Goal: Task Accomplishment & Management: Manage account settings

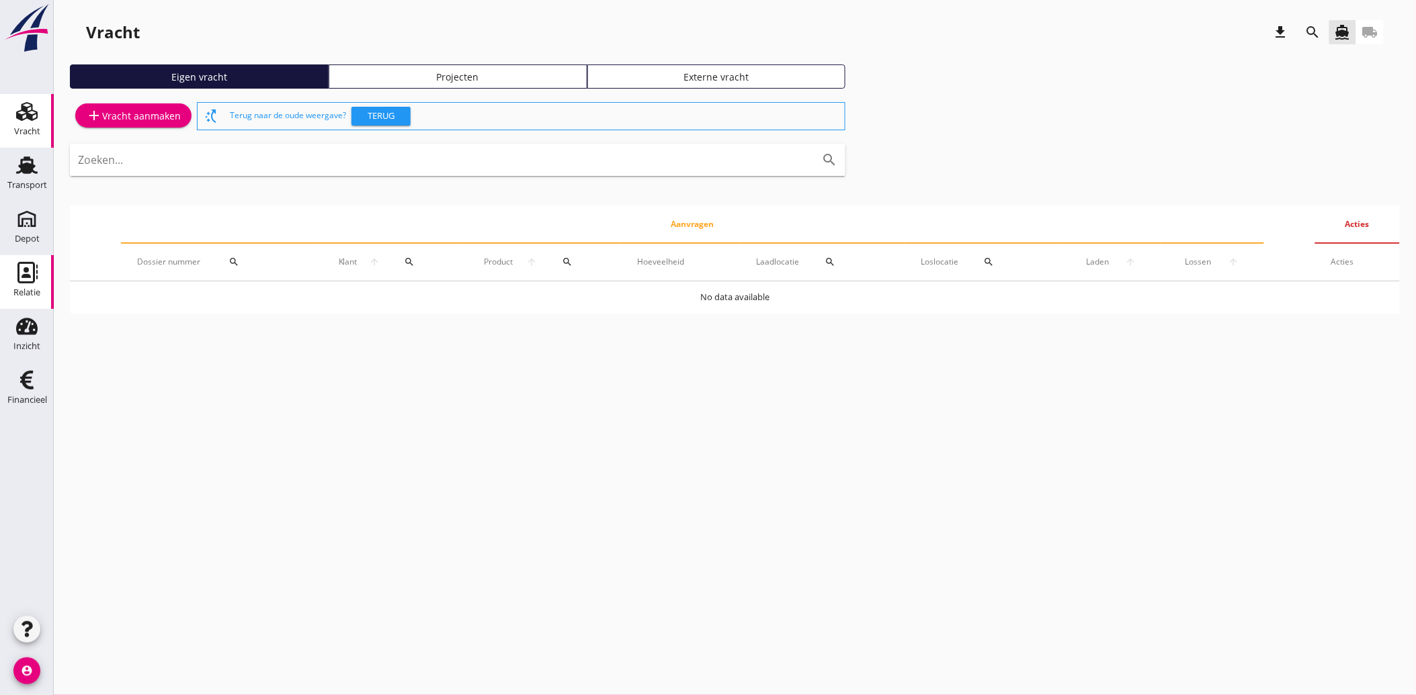
click at [22, 273] on icon "Relatie" at bounding box center [27, 273] width 22 height 22
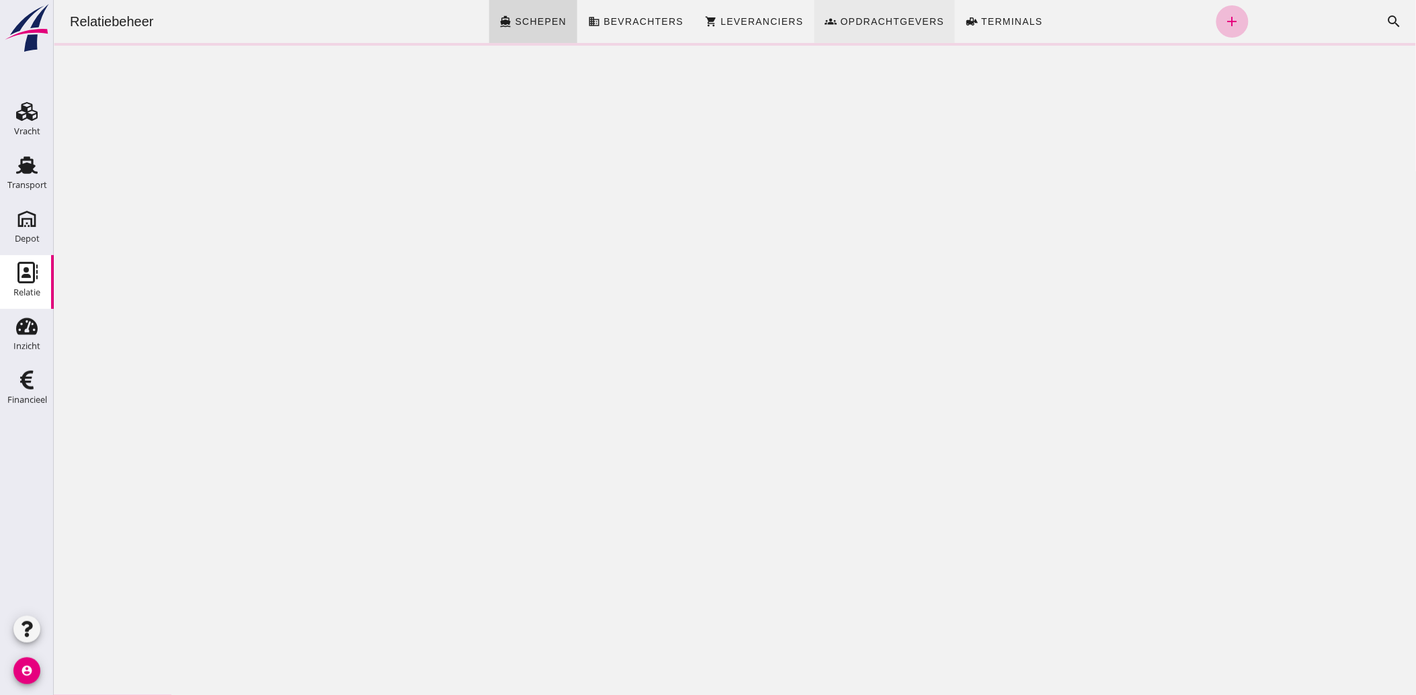
click span "Opdrachtgevers"
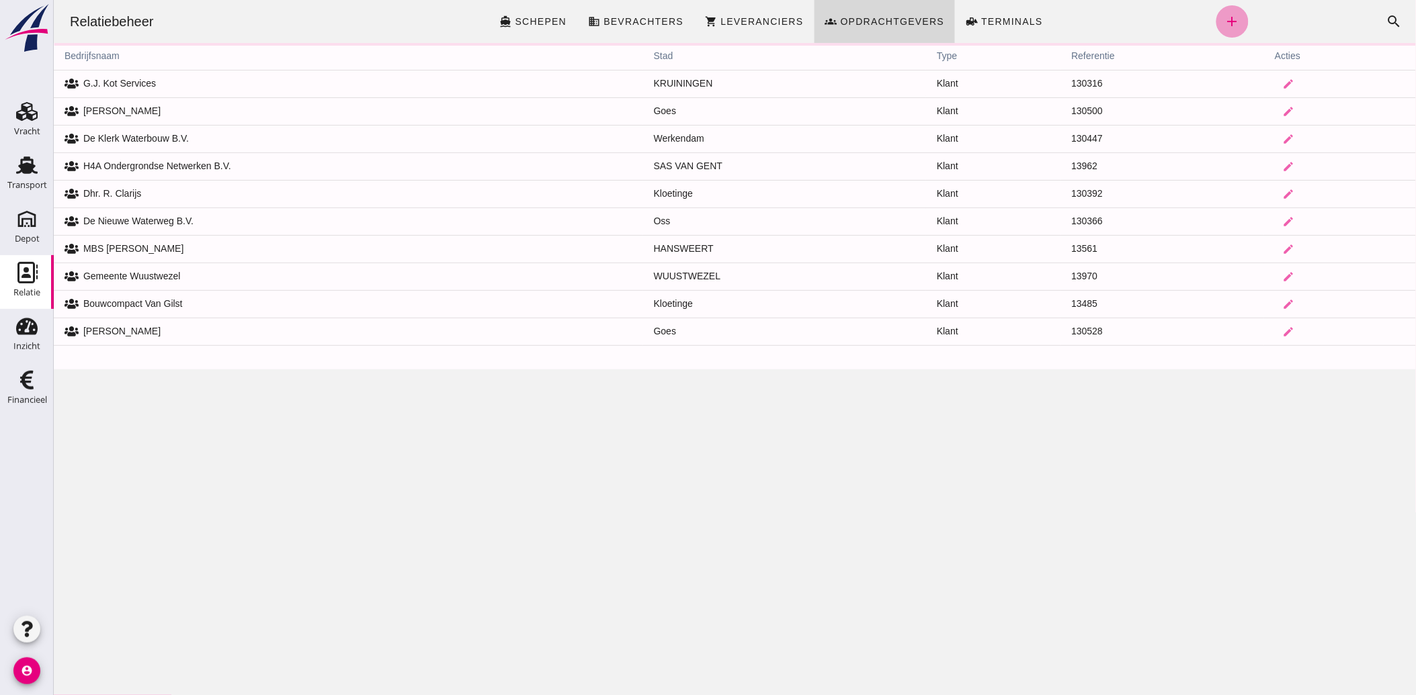
click at [1224, 19] on icon "add" at bounding box center [1232, 21] width 16 height 16
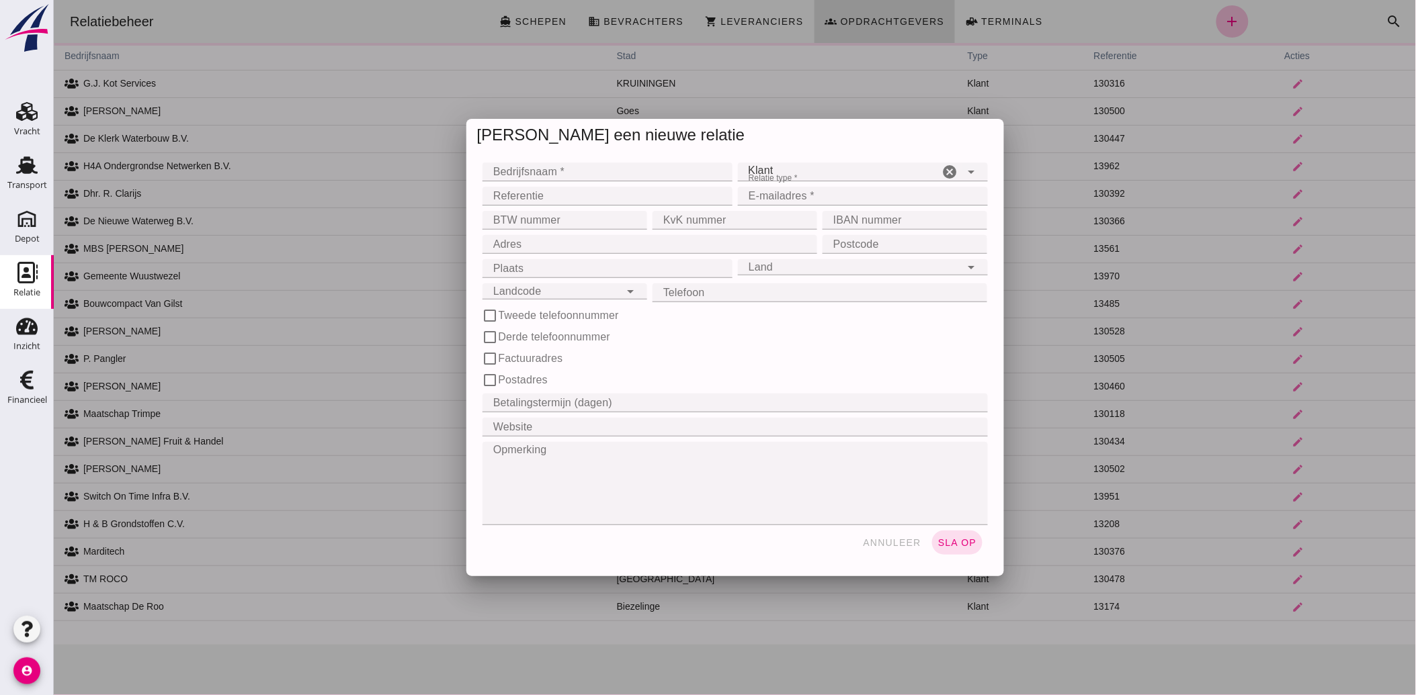
click input "Bedrijfsnaam *"
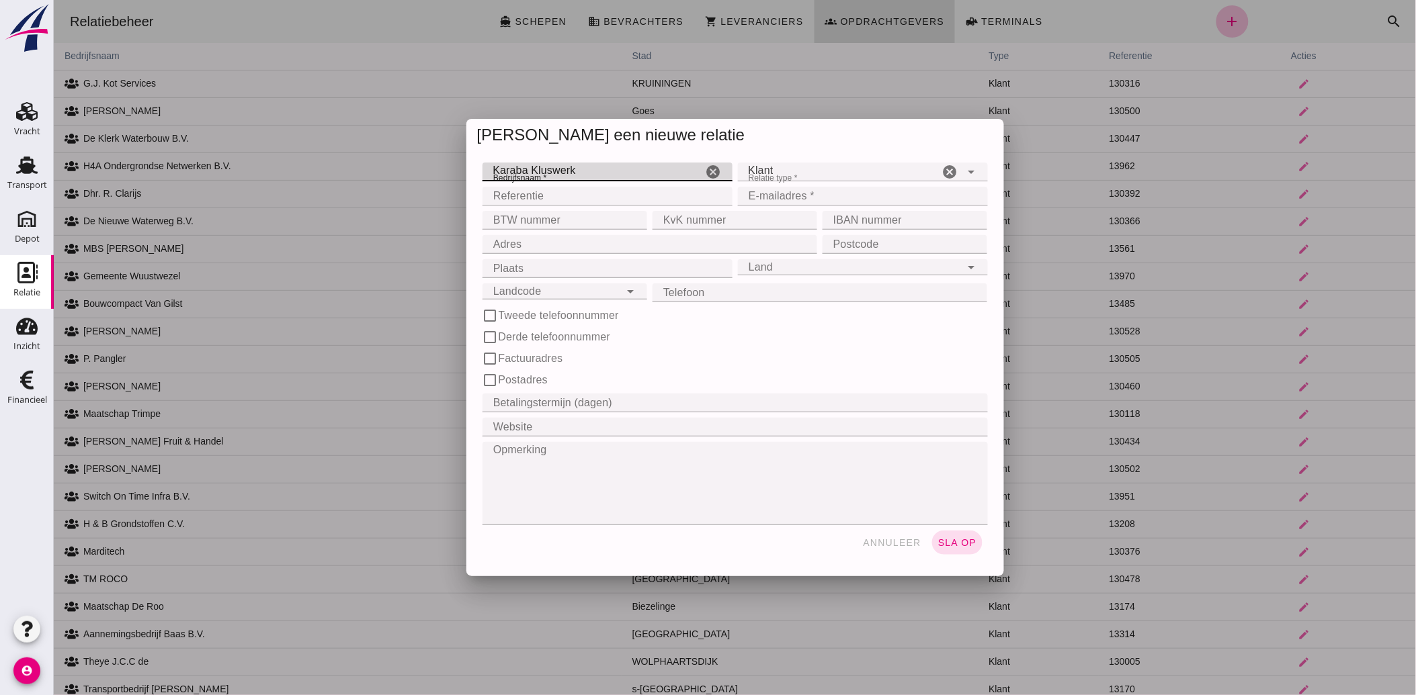
type input "Karaba Kluswerk"
type input "130536"
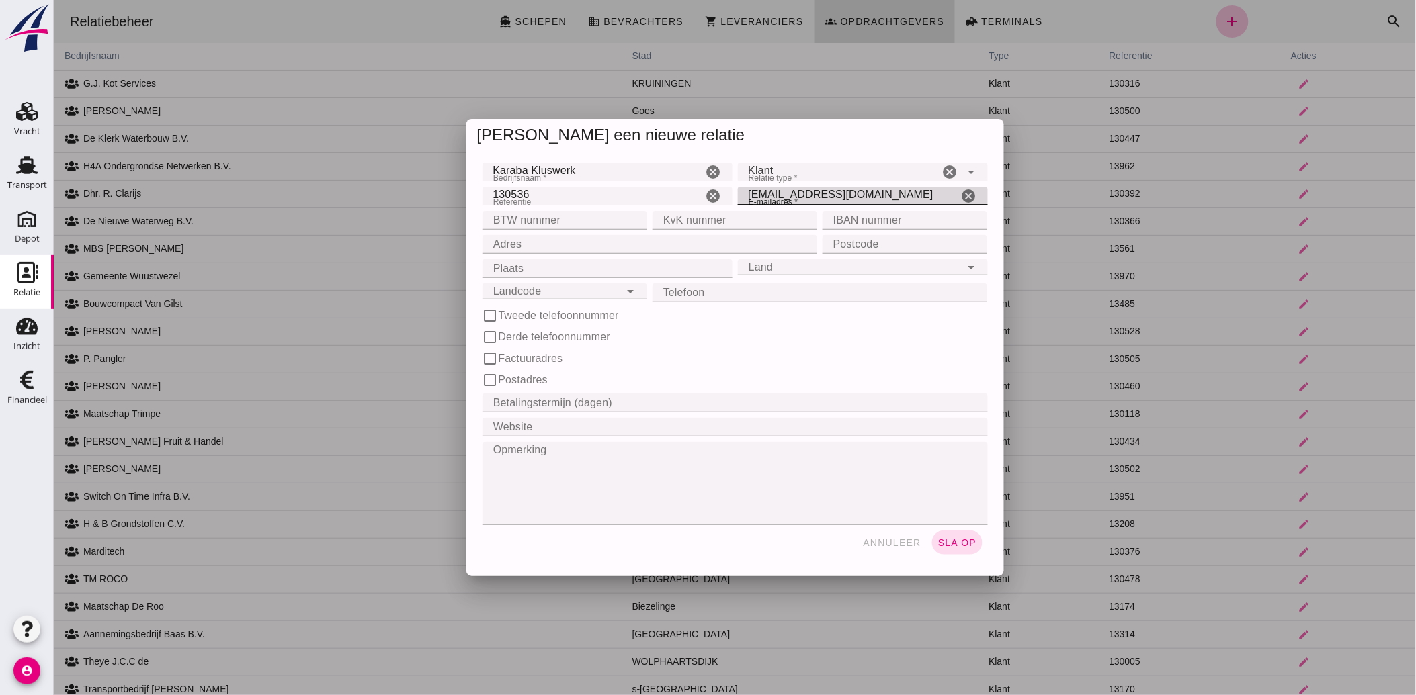
type input "[EMAIL_ADDRESS][DOMAIN_NAME]"
type input "NL005004785B25"
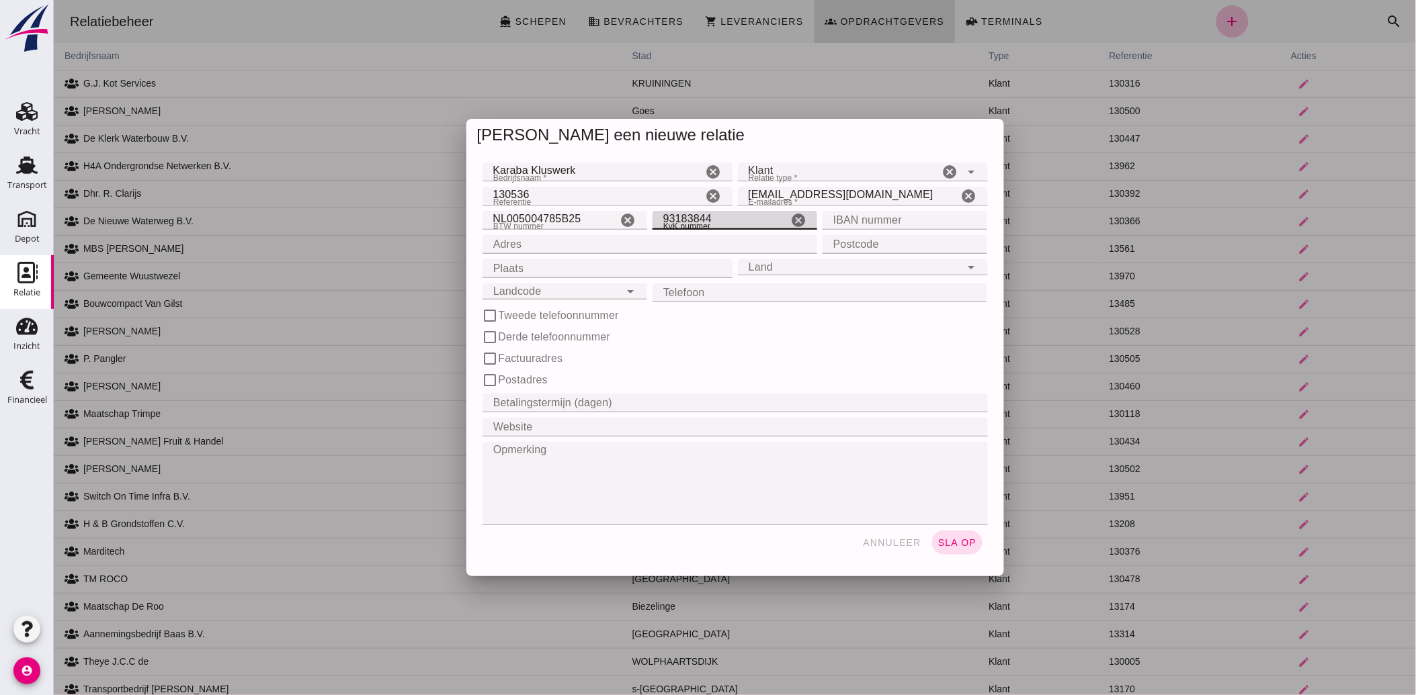
type input "93183844"
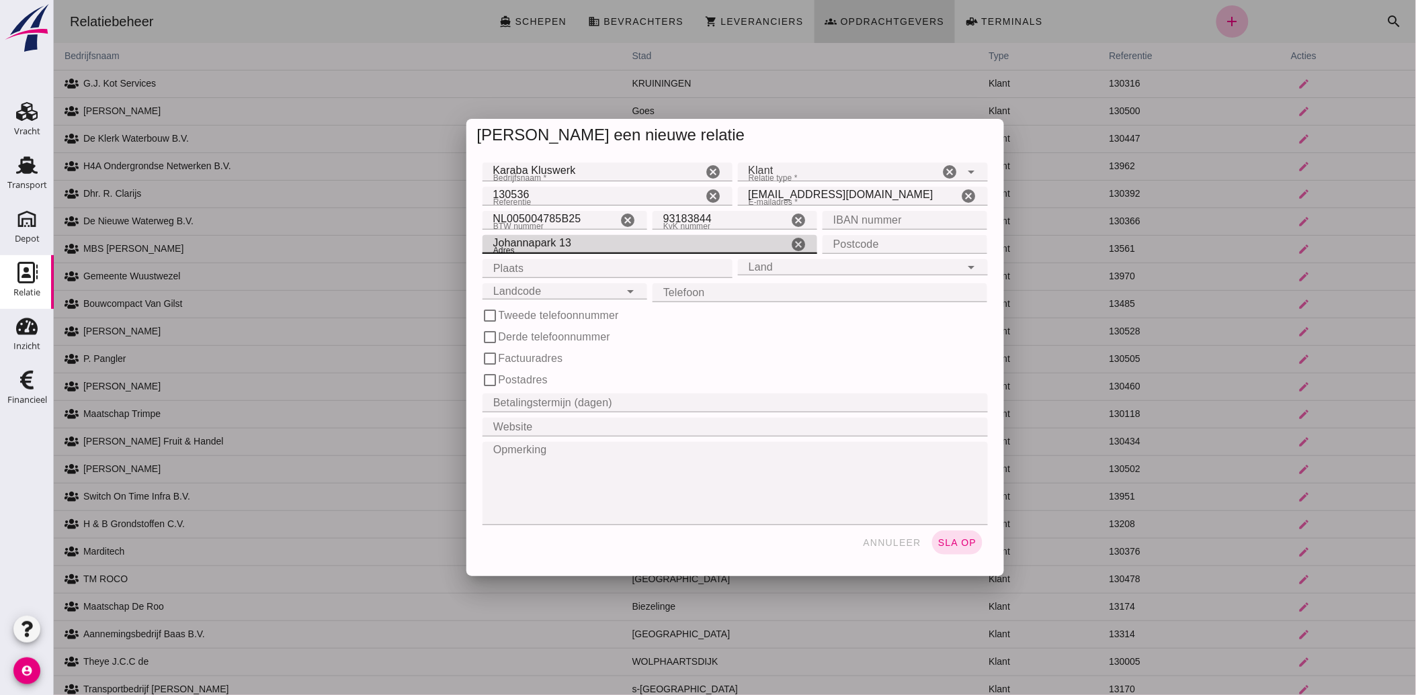
type input "Johannapark 13"
type input "4741 ES"
type input "Hoeven"
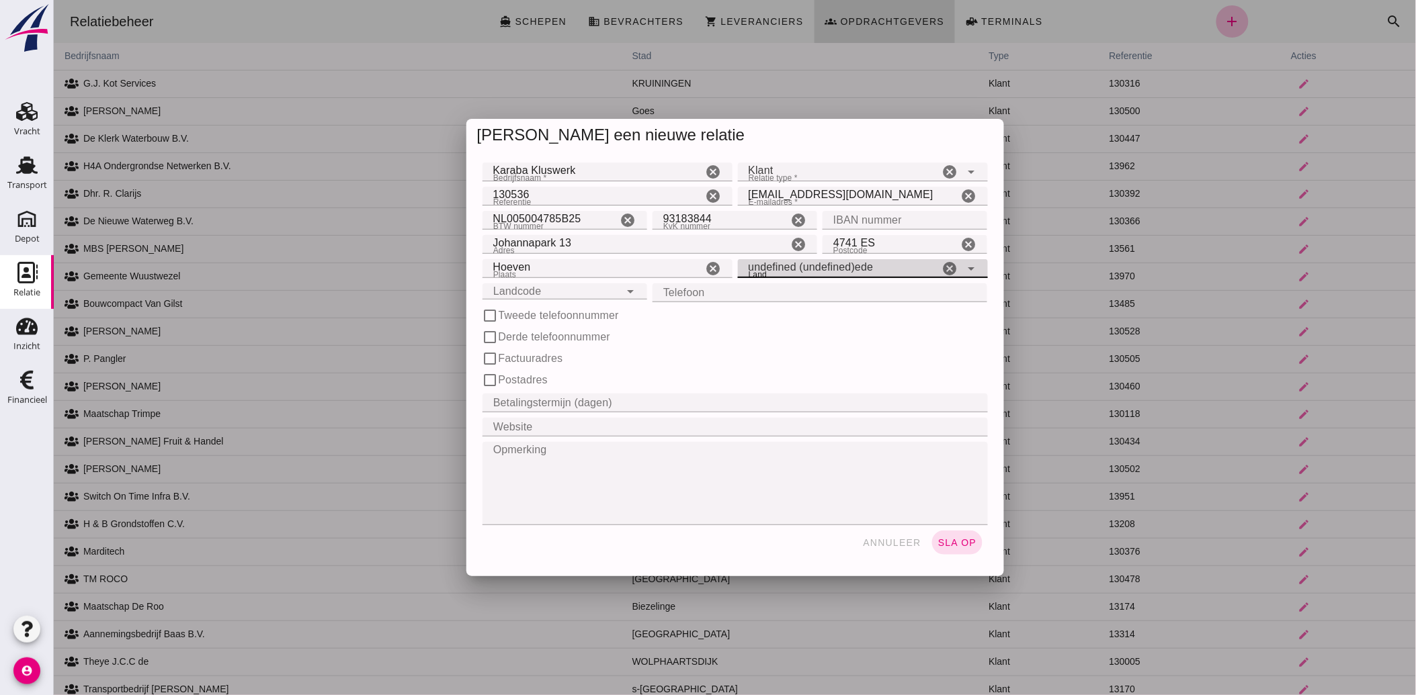
click icon "arrow_drop_down"
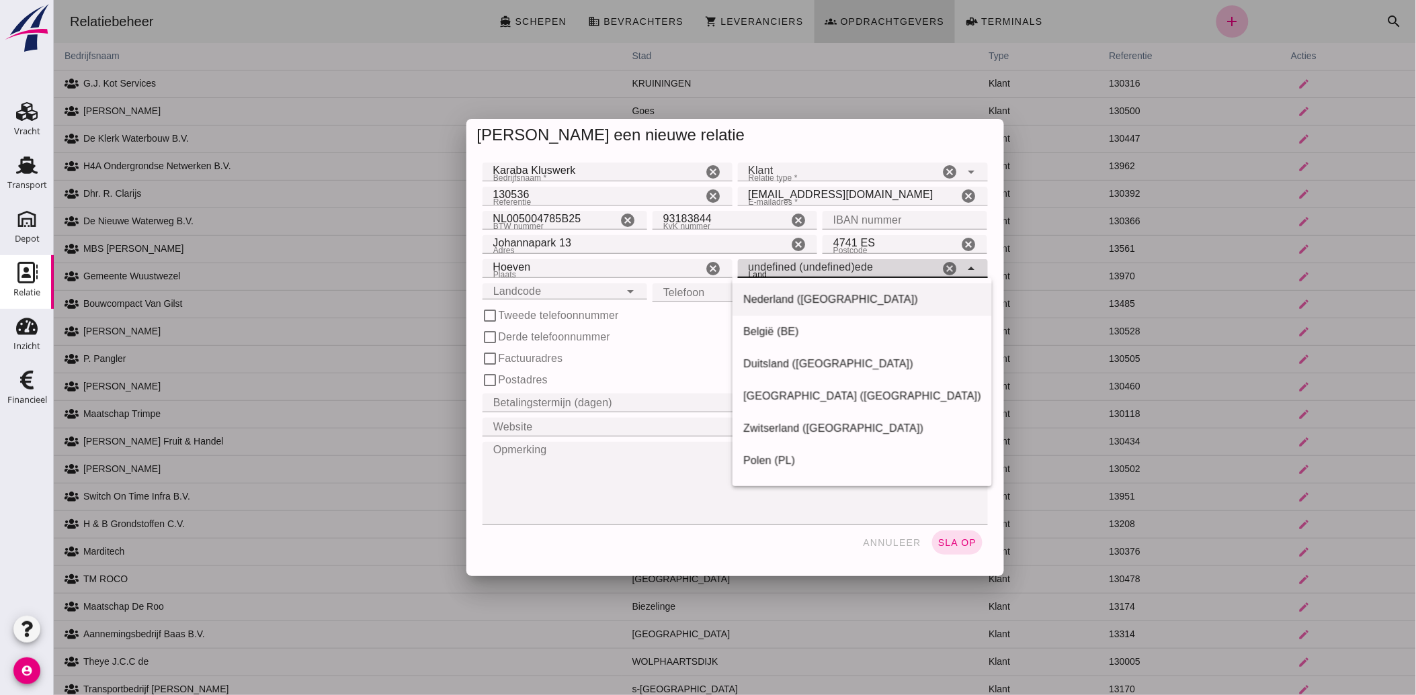
click at [801, 304] on div "Nederland ([GEOGRAPHIC_DATA])" at bounding box center [861, 300] width 238 height 16
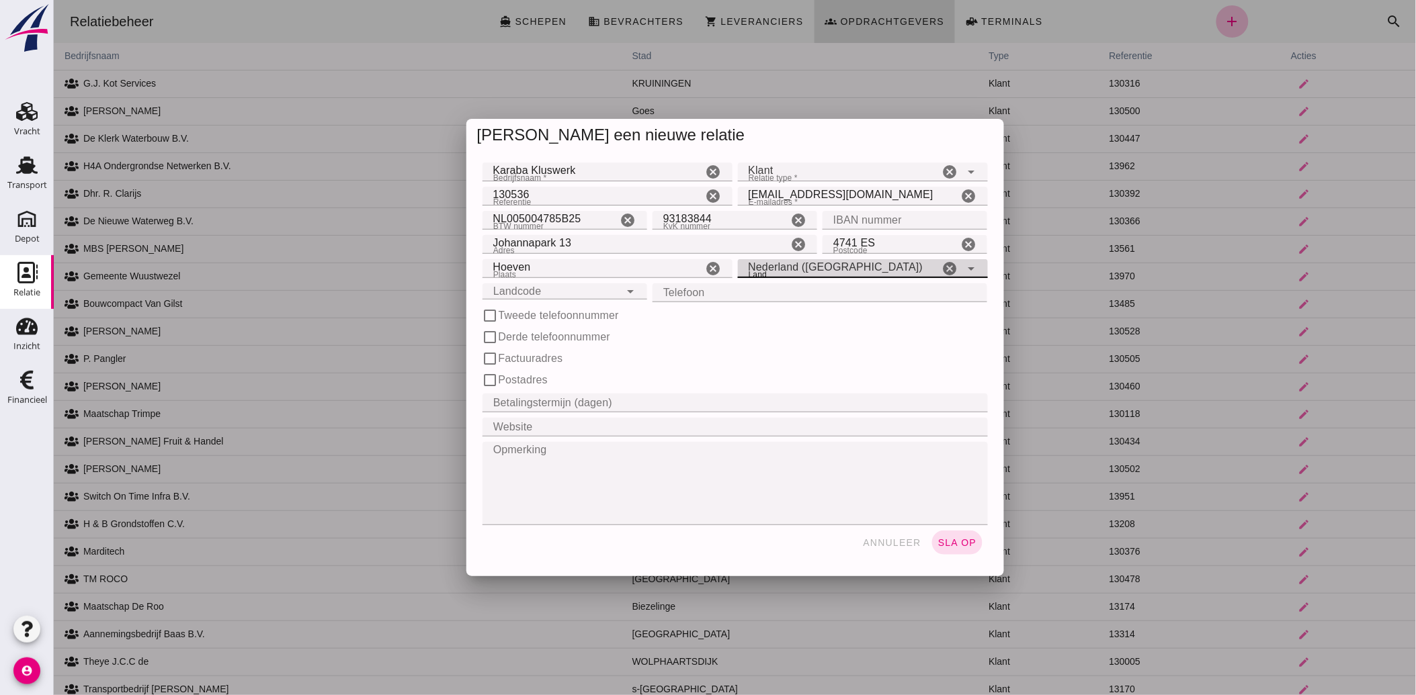
type input "Nederland ([GEOGRAPHIC_DATA])"
click at [565, 296] on div "Landcode Landcode" at bounding box center [551, 292] width 138 height 16
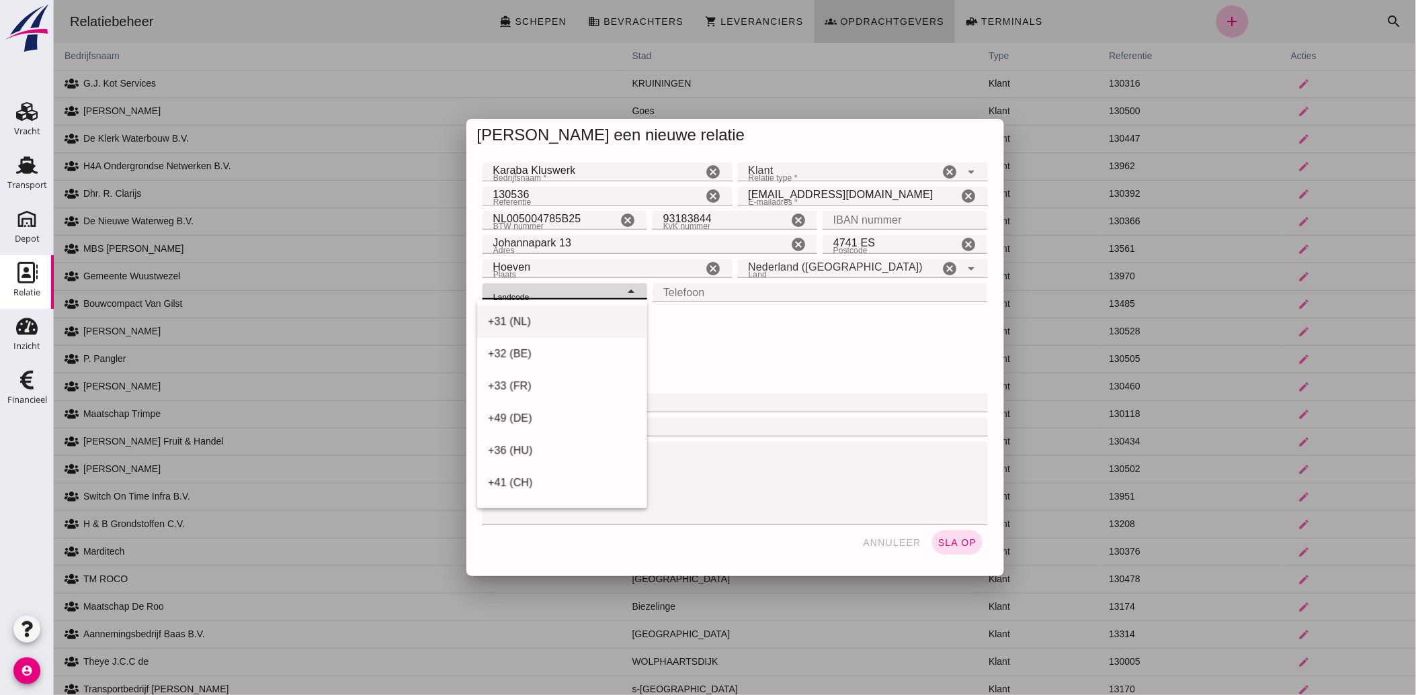
click at [540, 314] on div "+31 (NL)" at bounding box center [561, 322] width 148 height 16
type input "+31 (NL)"
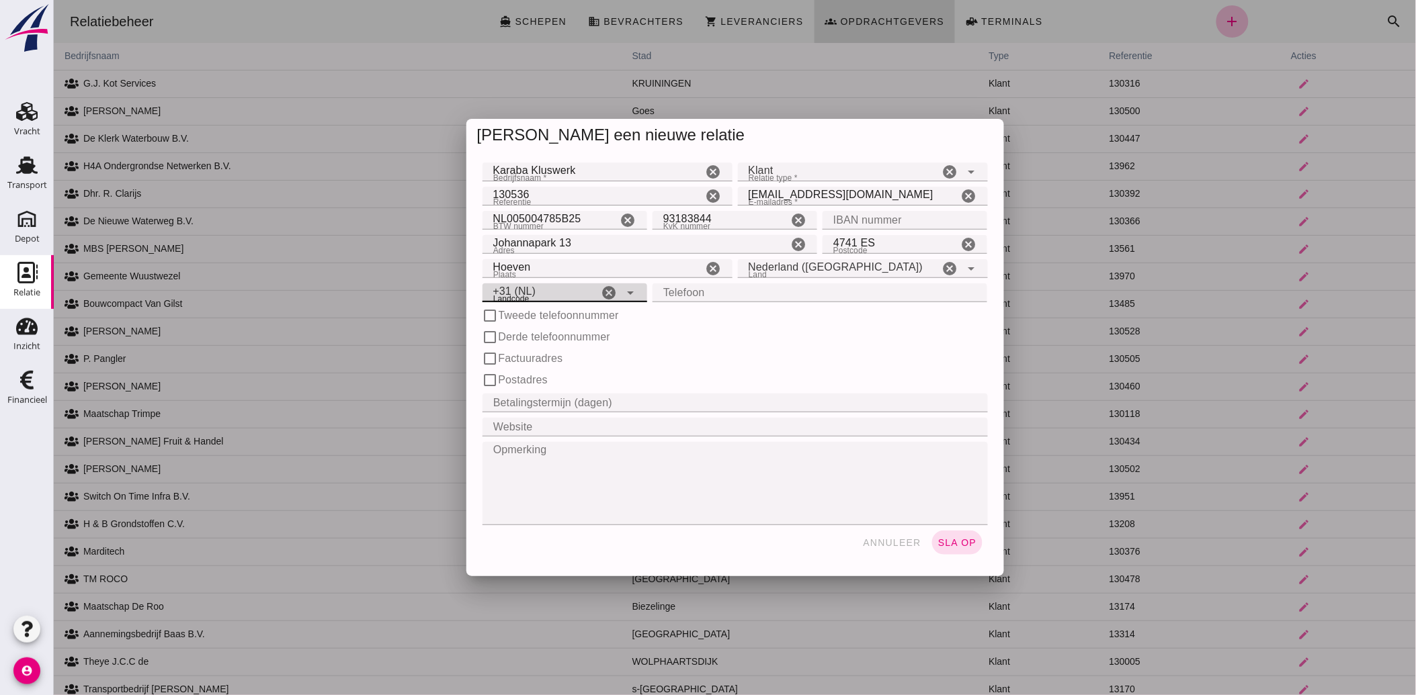
click input "Telefoon"
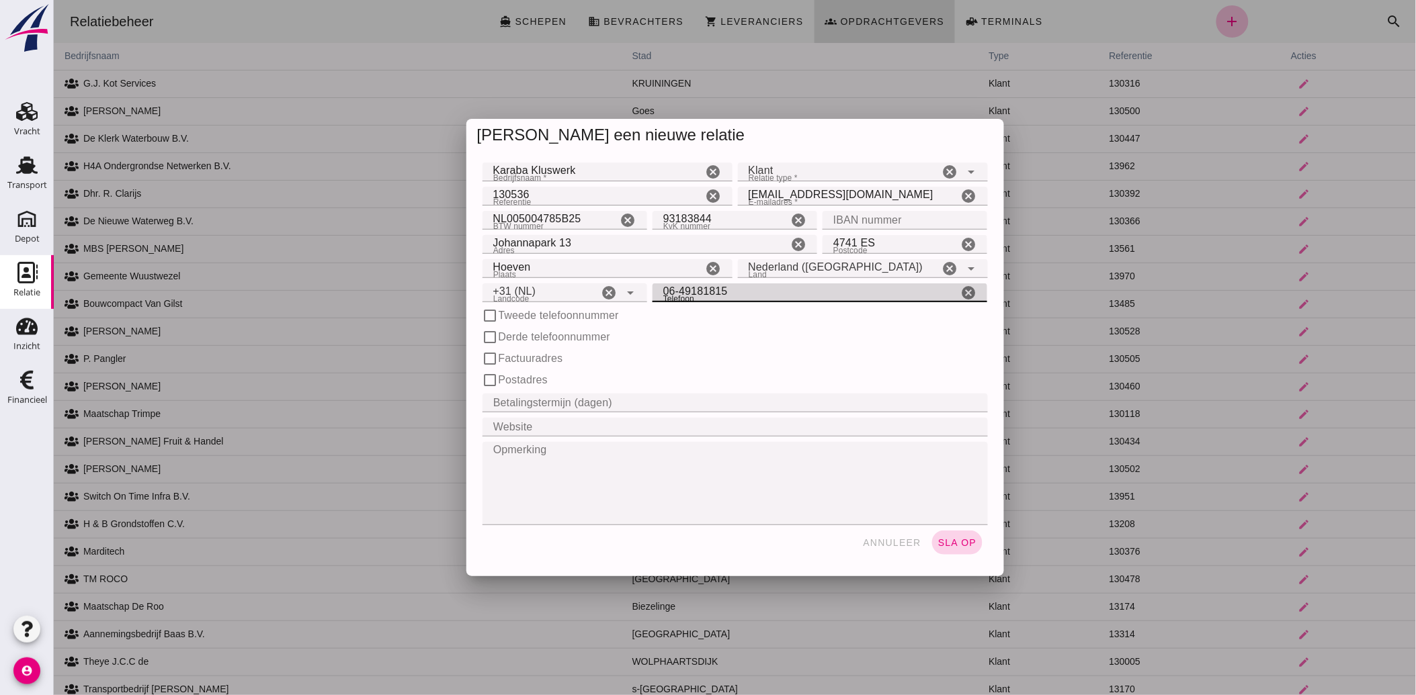
type input "06-49181815"
click span "sla op"
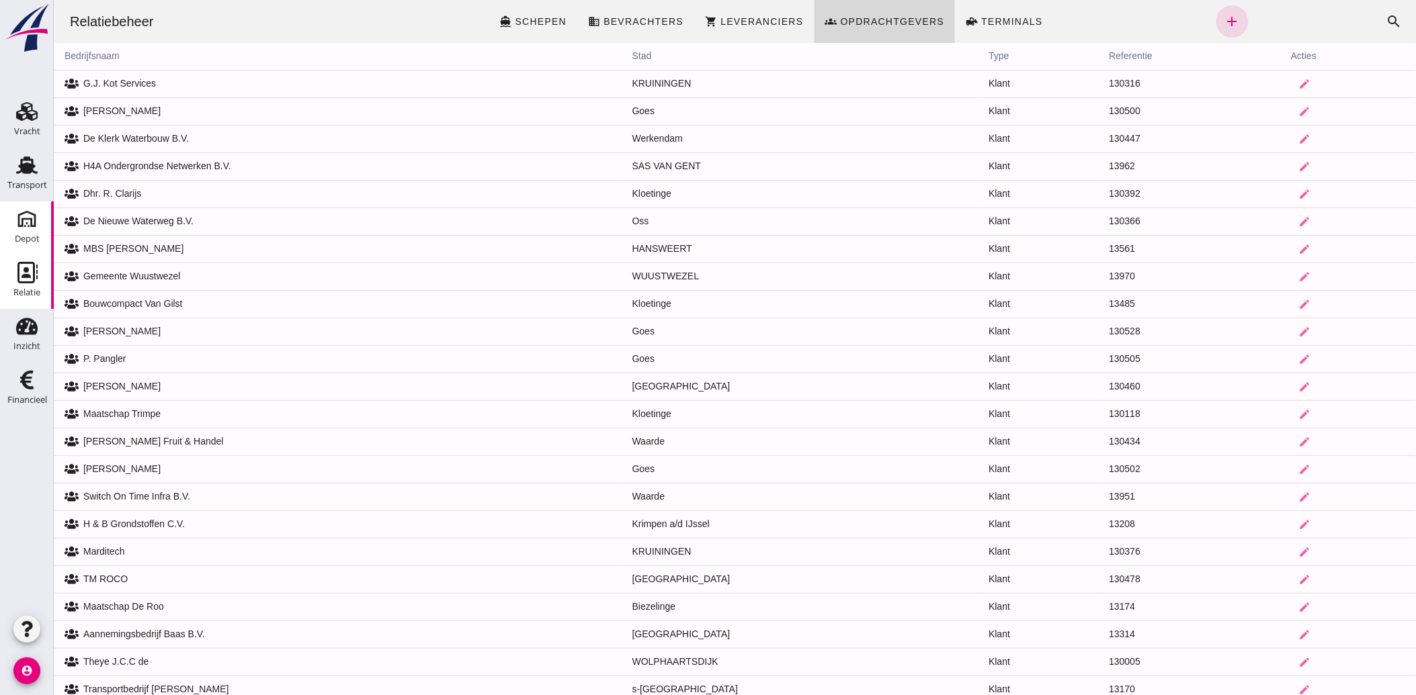
click at [26, 218] on use at bounding box center [27, 219] width 22 height 22
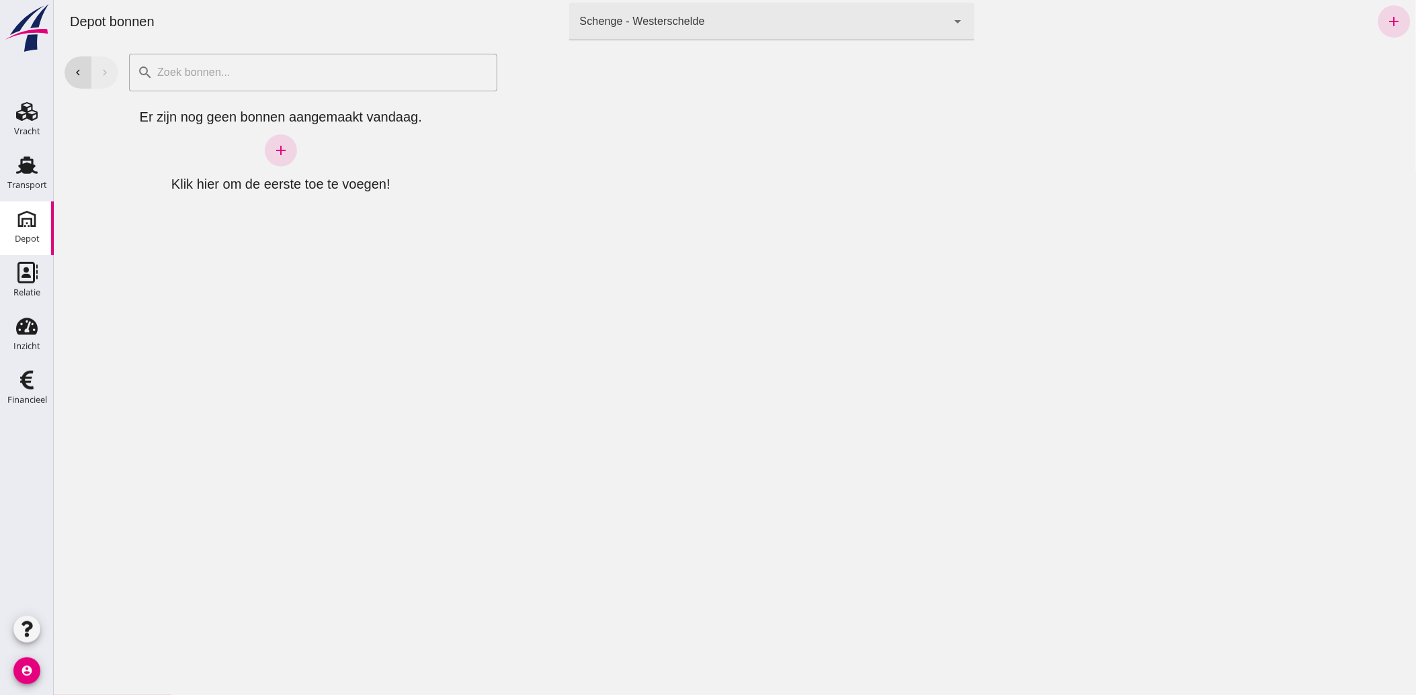
click div "Schenge - Westerschelde 9c876888-926f-4f5f-969d-c779b766b815"
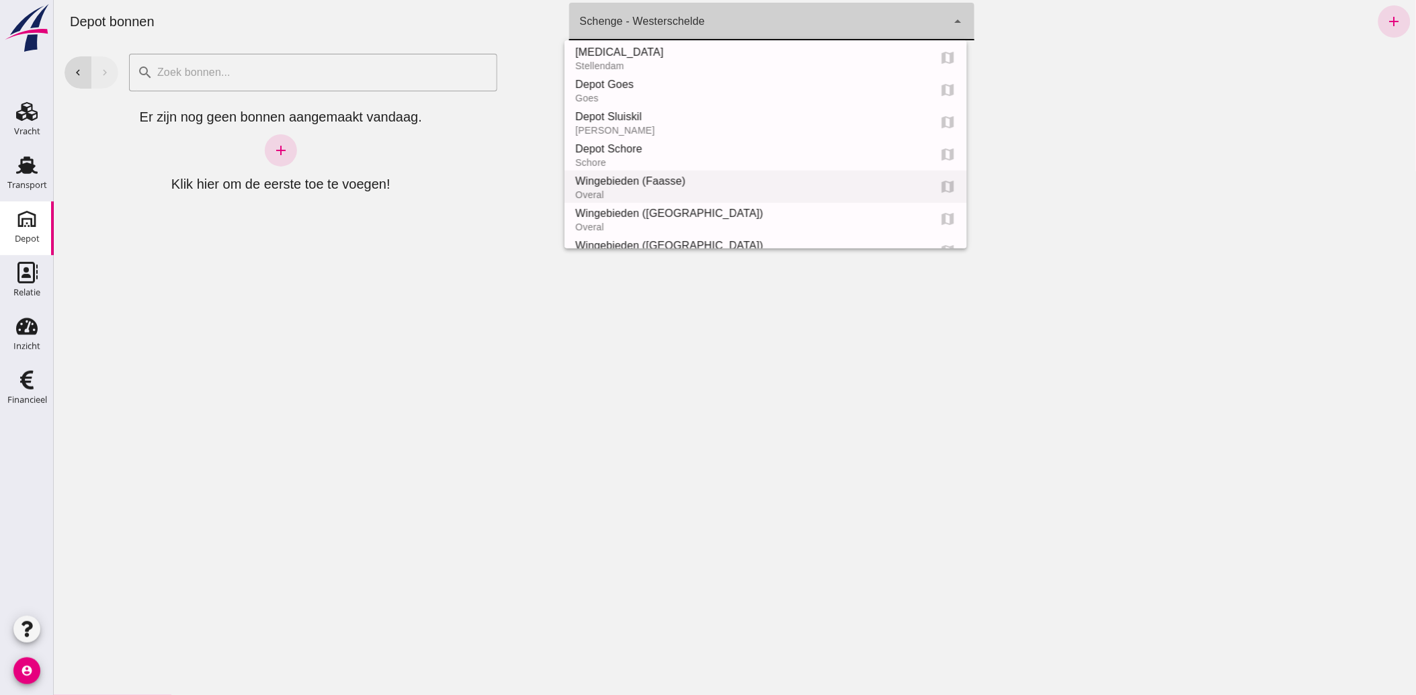
scroll to position [75, 0]
click at [630, 105] on div "Depot Goes" at bounding box center [745, 111] width 343 height 16
type input "8d49d884-38cb-411c-a66c-fafb858bb749"
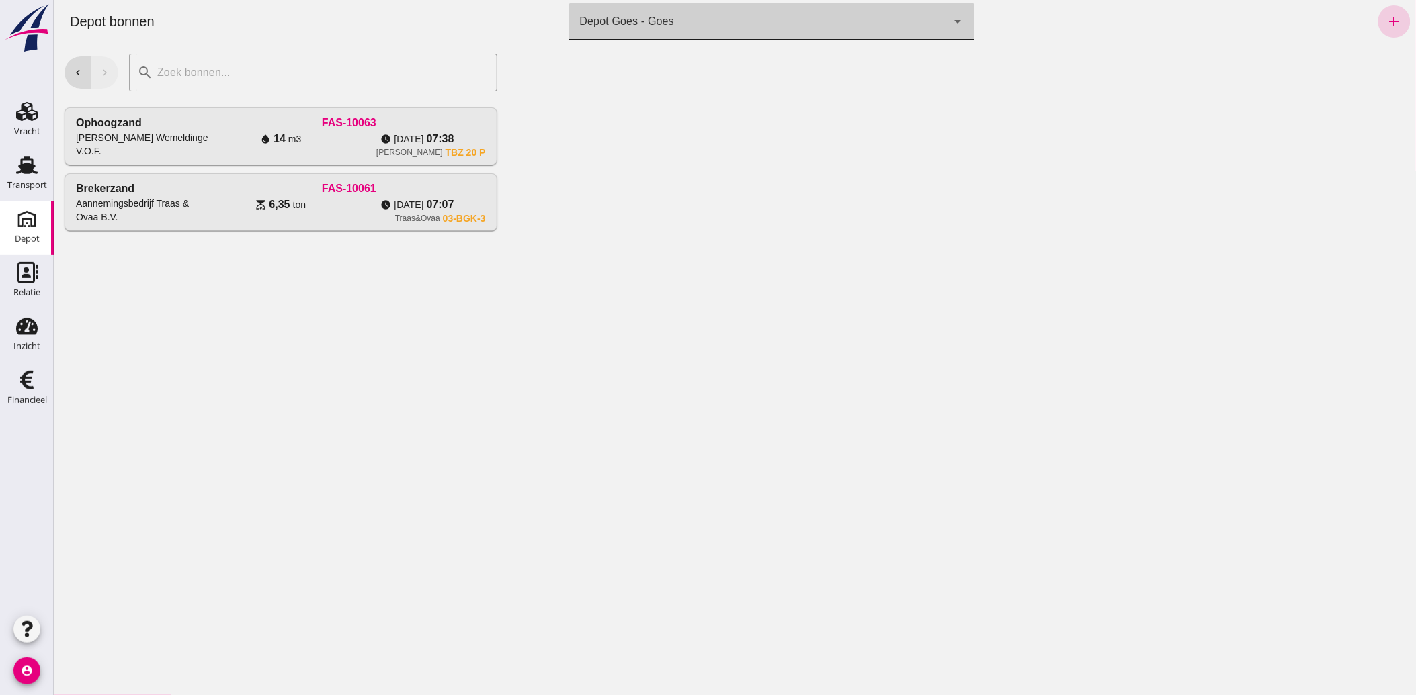
click at [1385, 19] on icon "add" at bounding box center [1393, 21] width 16 height 16
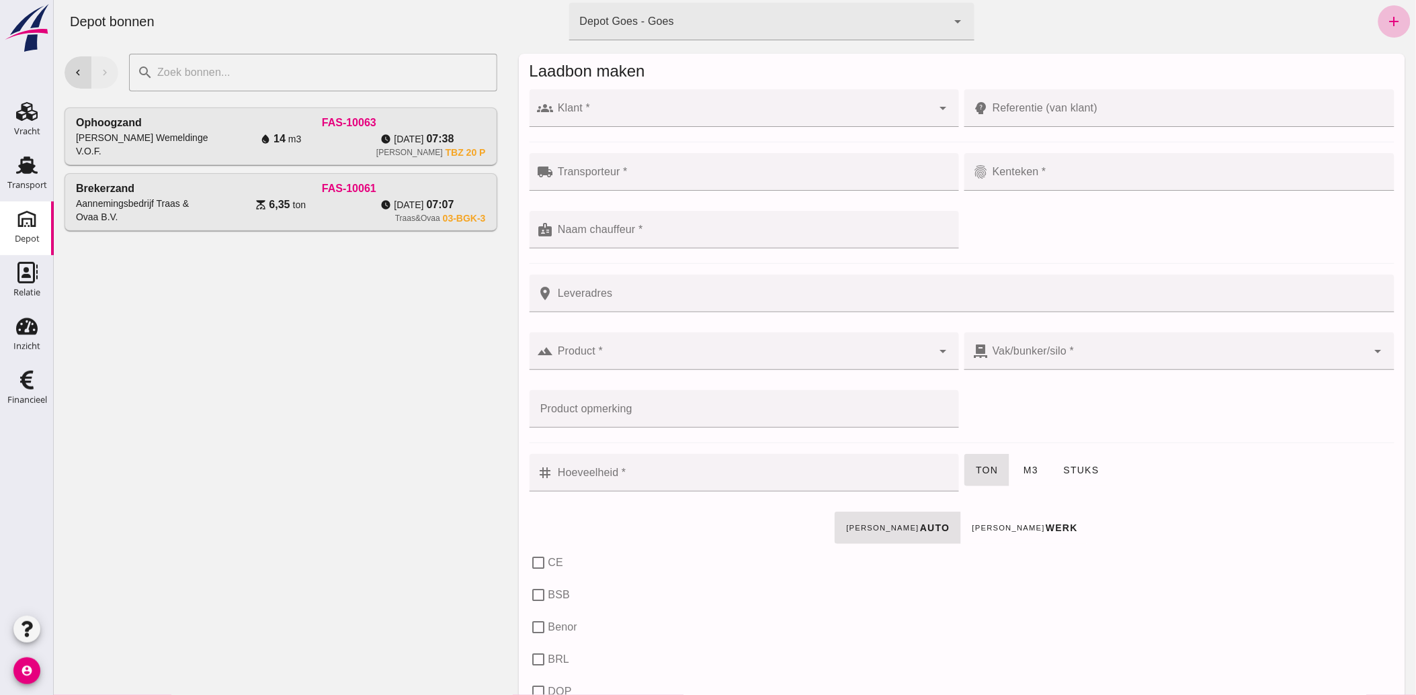
click input "Klant *"
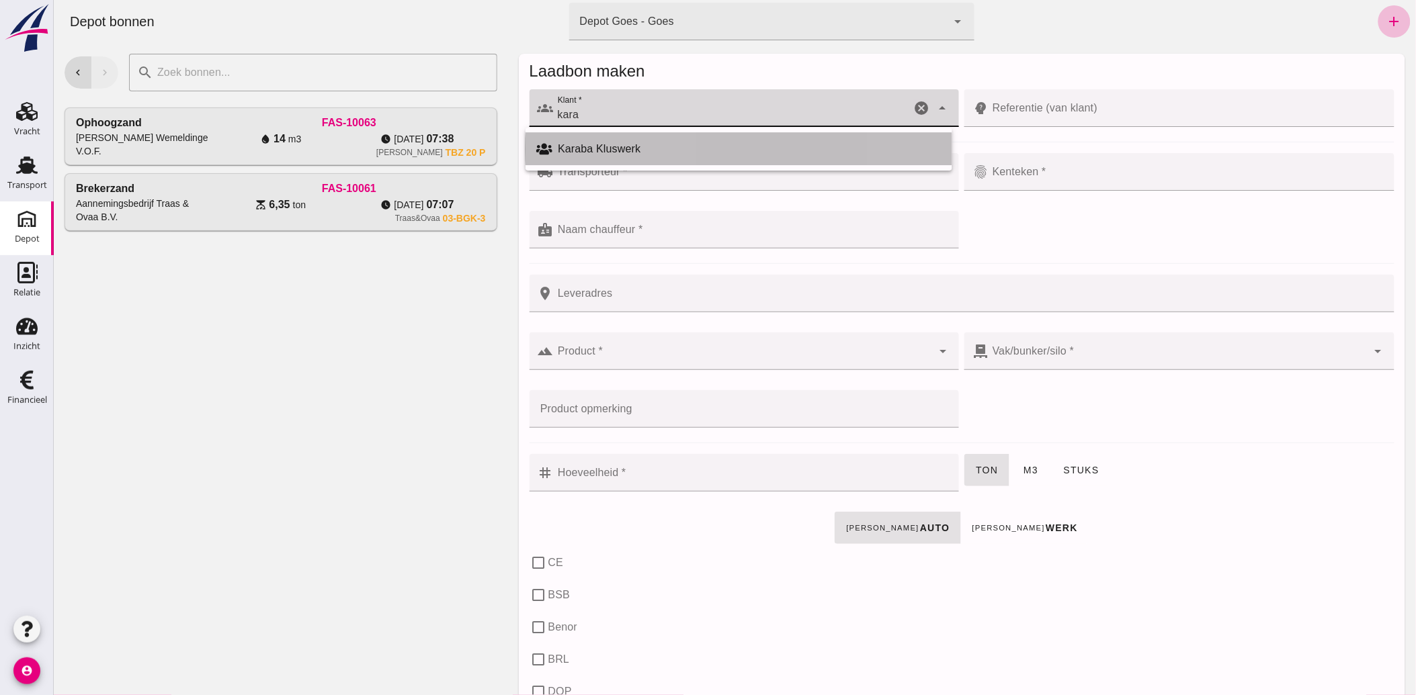
click at [596, 153] on div "Karaba Kluswerk" at bounding box center [748, 149] width 383 height 16
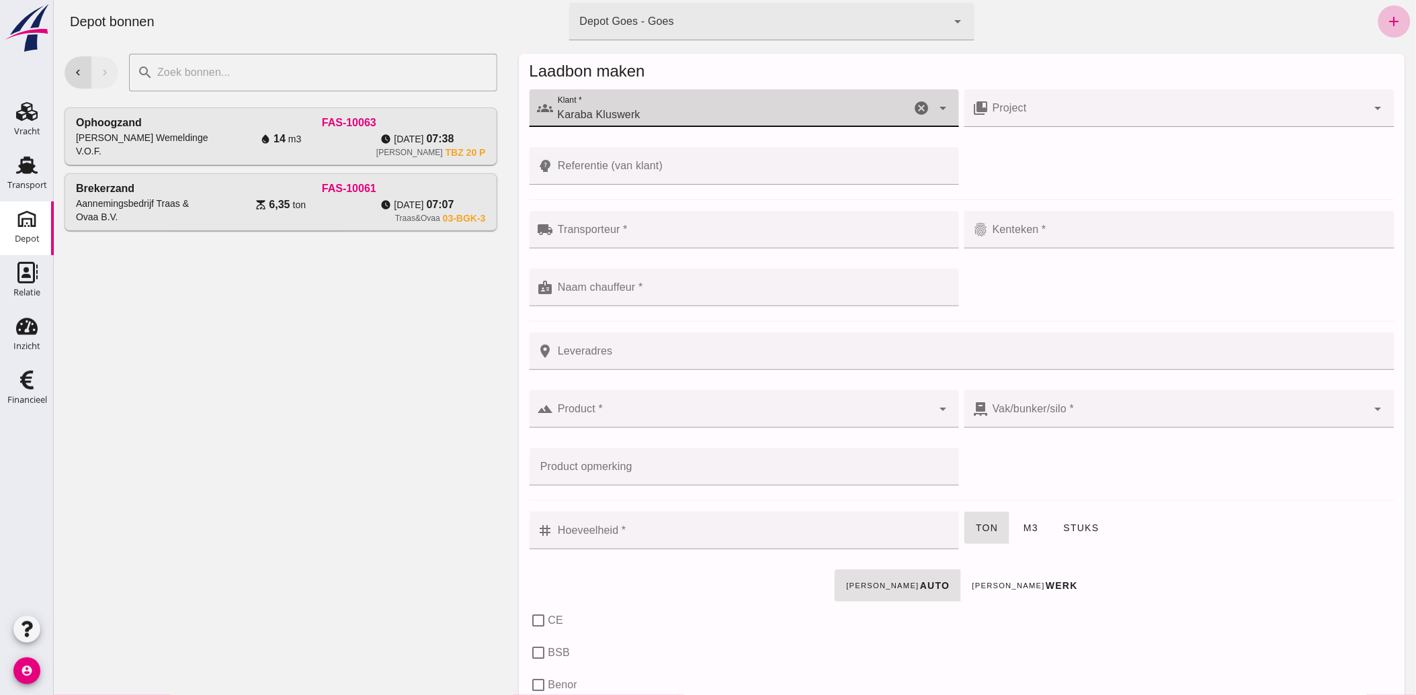
type input "Karaba Kluswerk"
click input "Transporteur *"
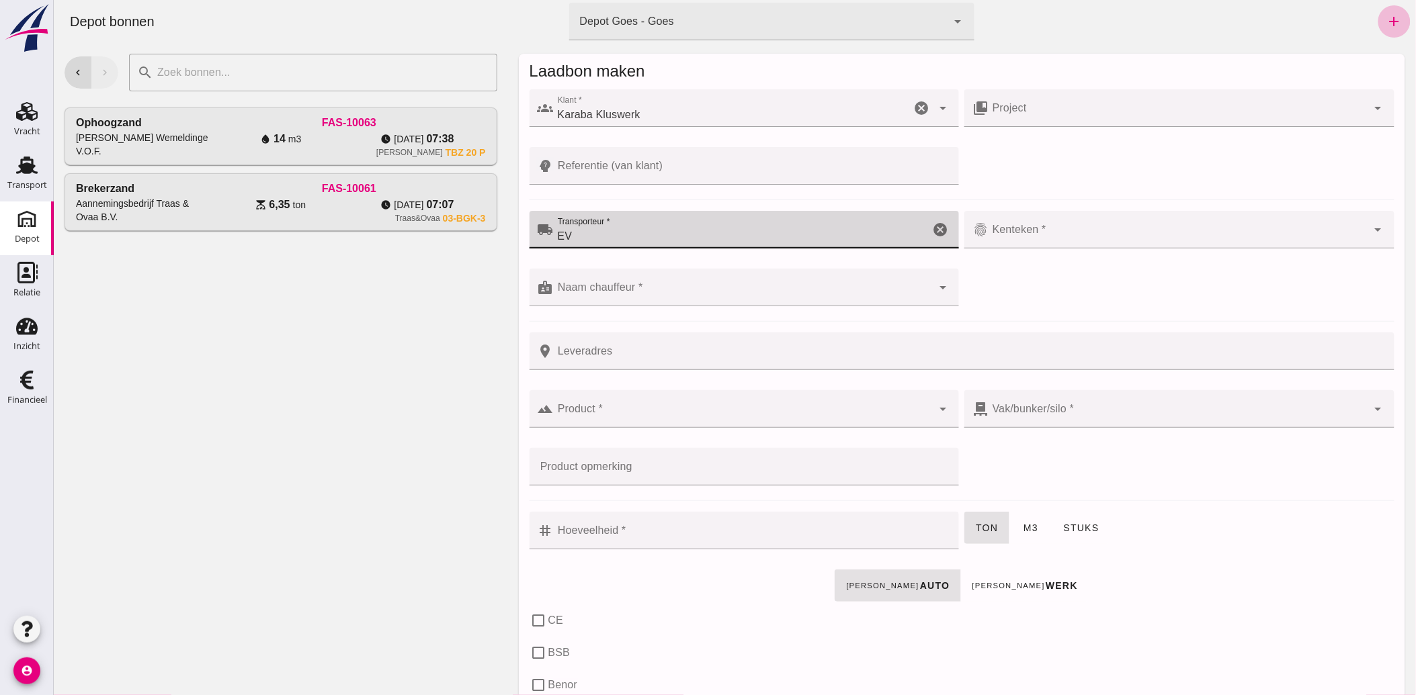
type input "EV"
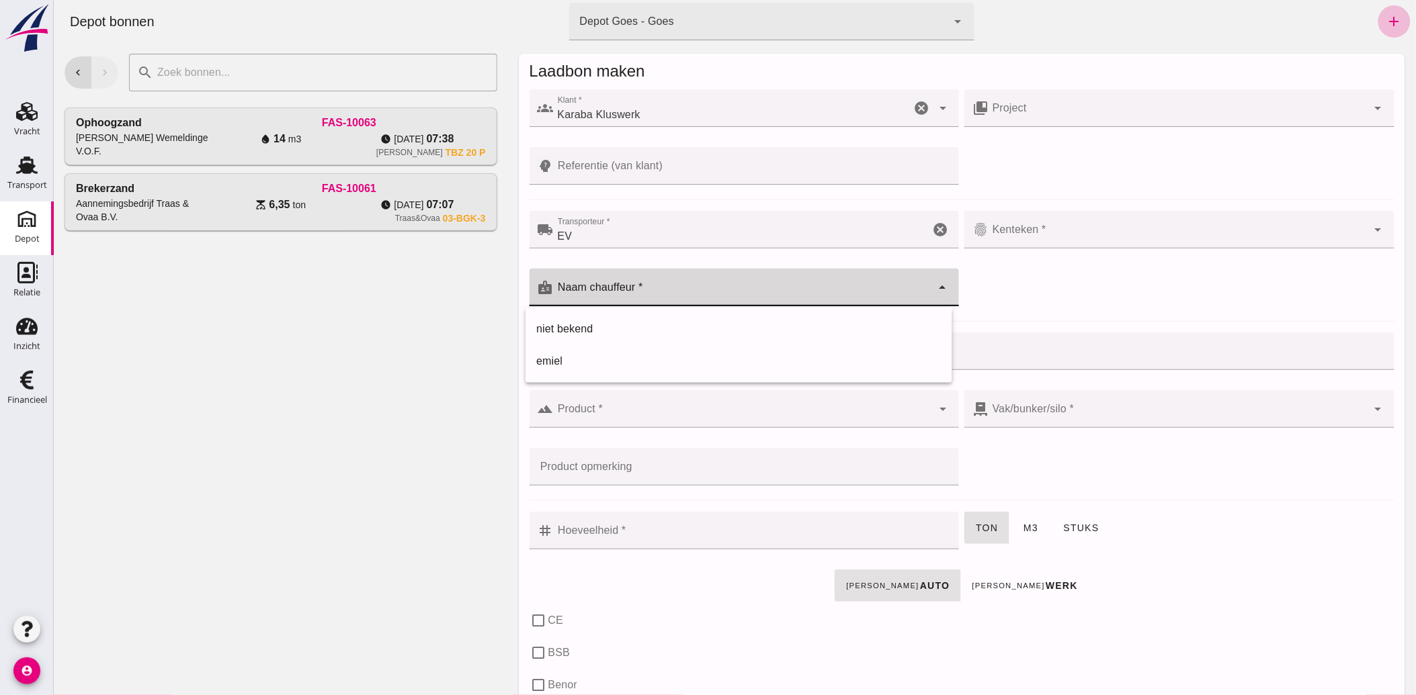
click input "Naam chauffeur *"
type input "Bachir"
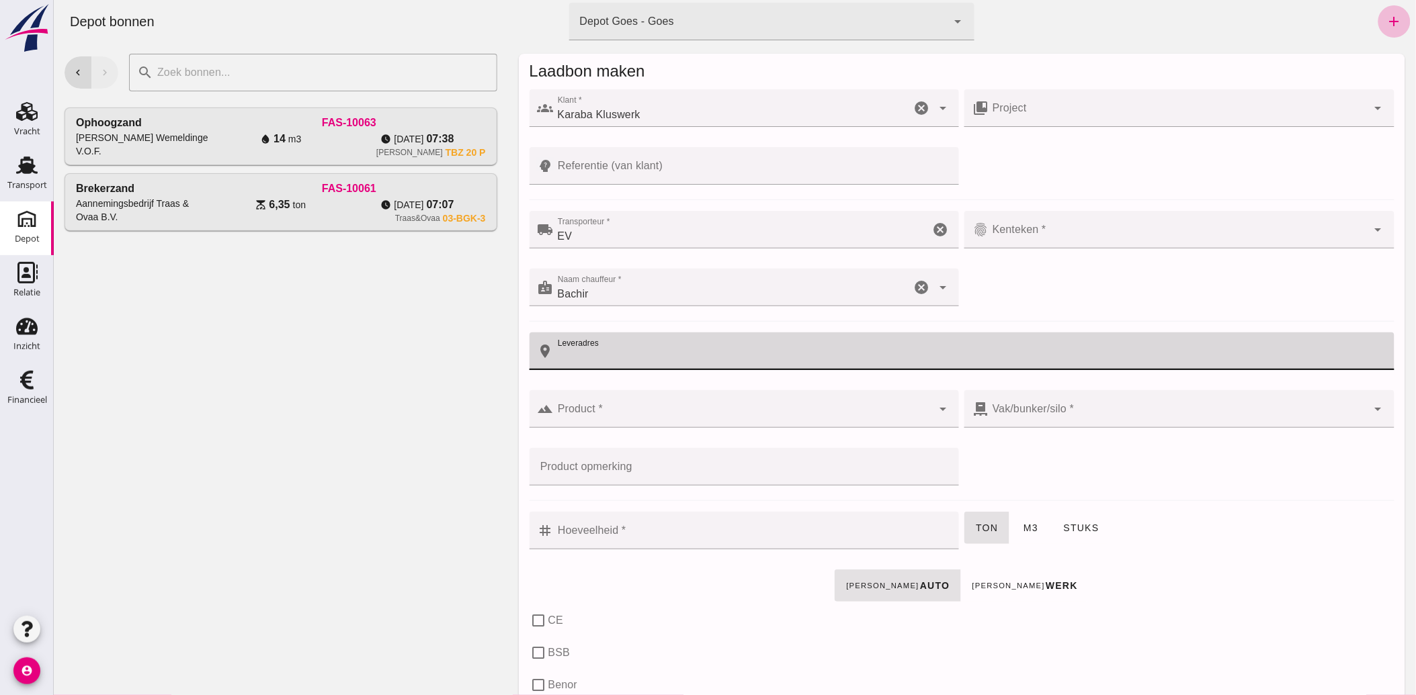
click input "Product *"
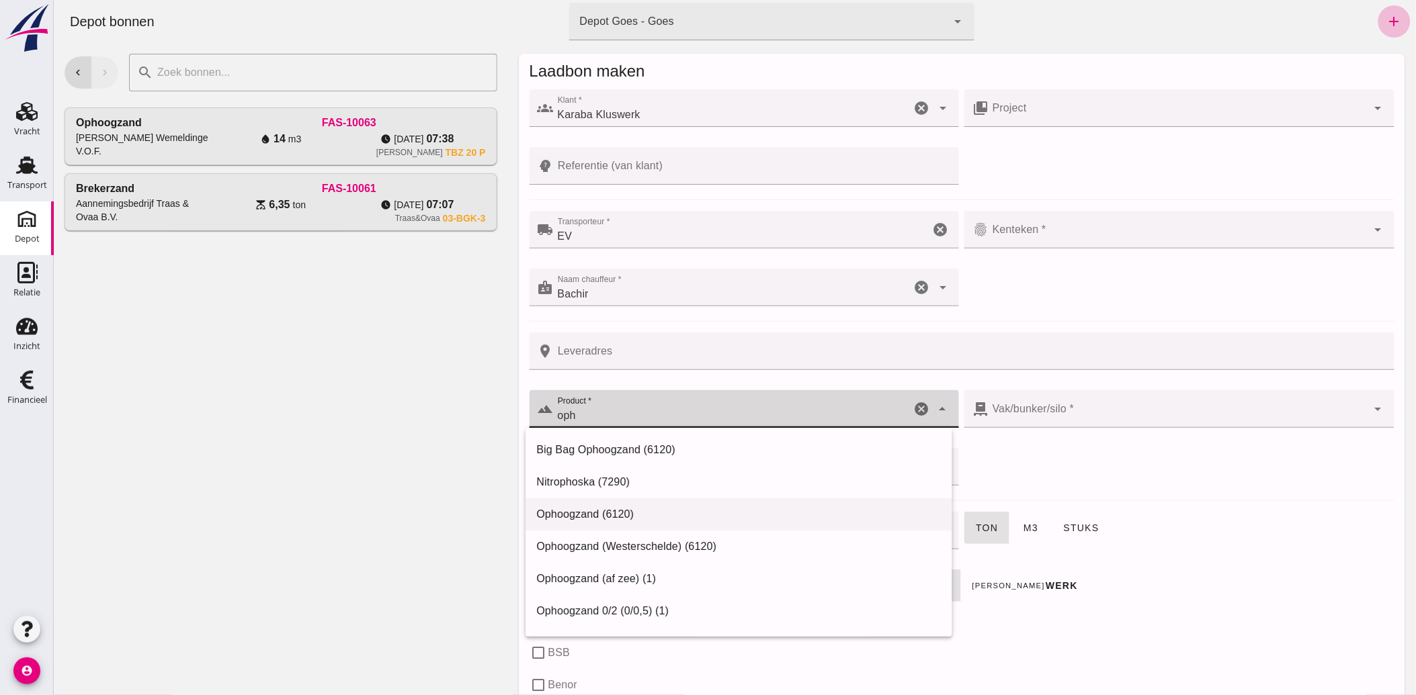
click at [582, 512] on div "Ophoogzand (6120)" at bounding box center [738, 515] width 404 height 16
type input "Ophoogzand (6120)"
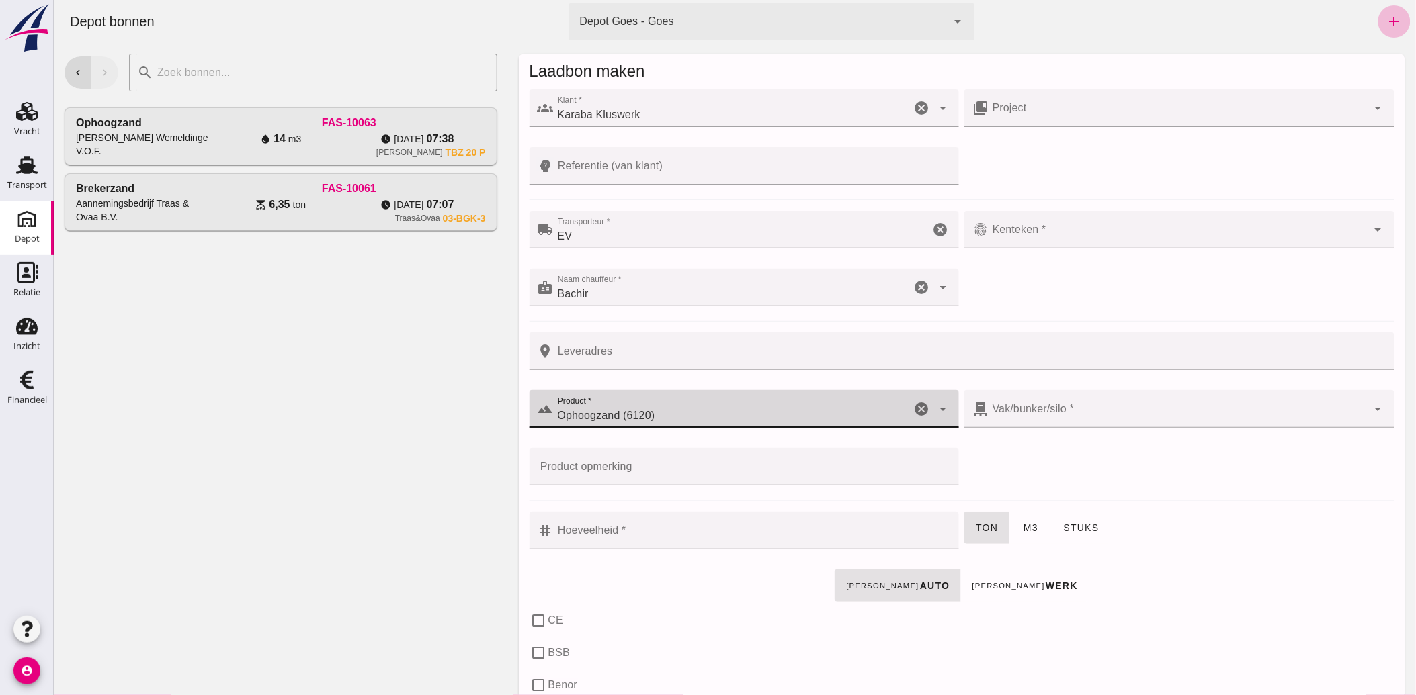
type input "38"
type input "Ophoogzand (6120)"
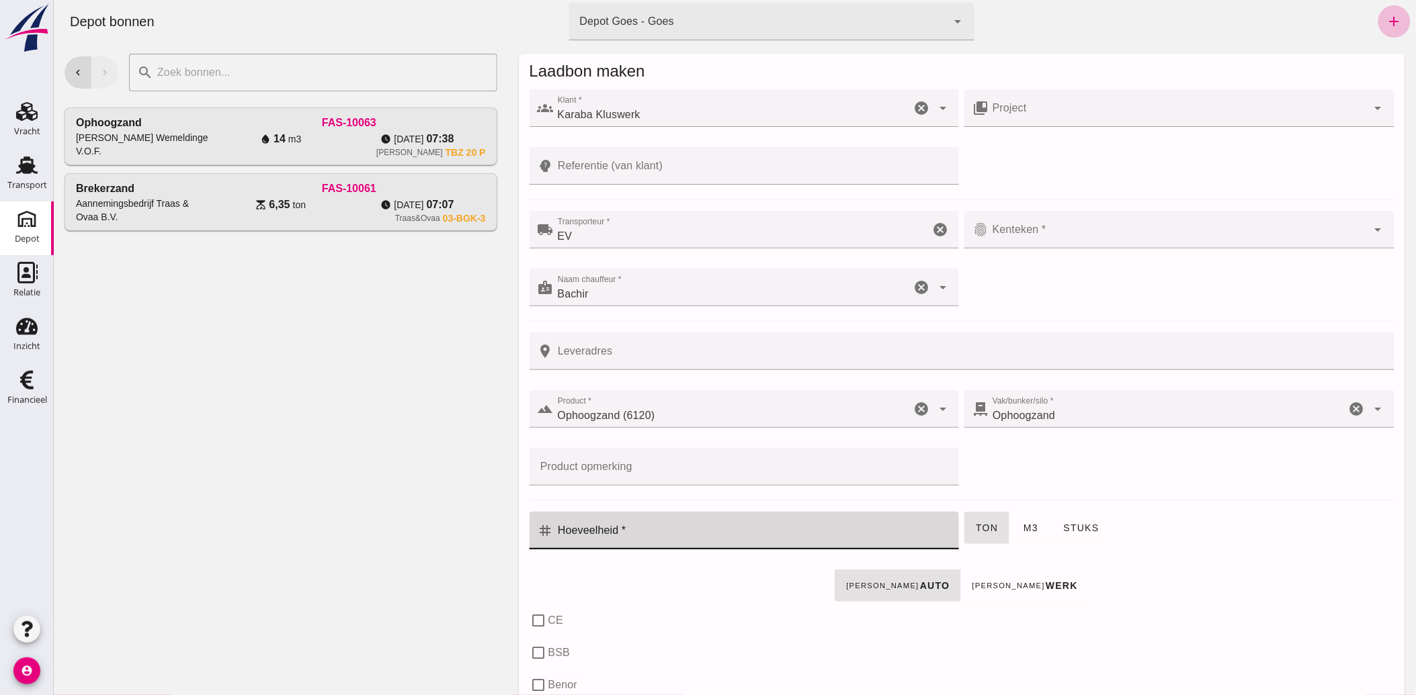
click input "Hoeveelheid *"
type input "8"
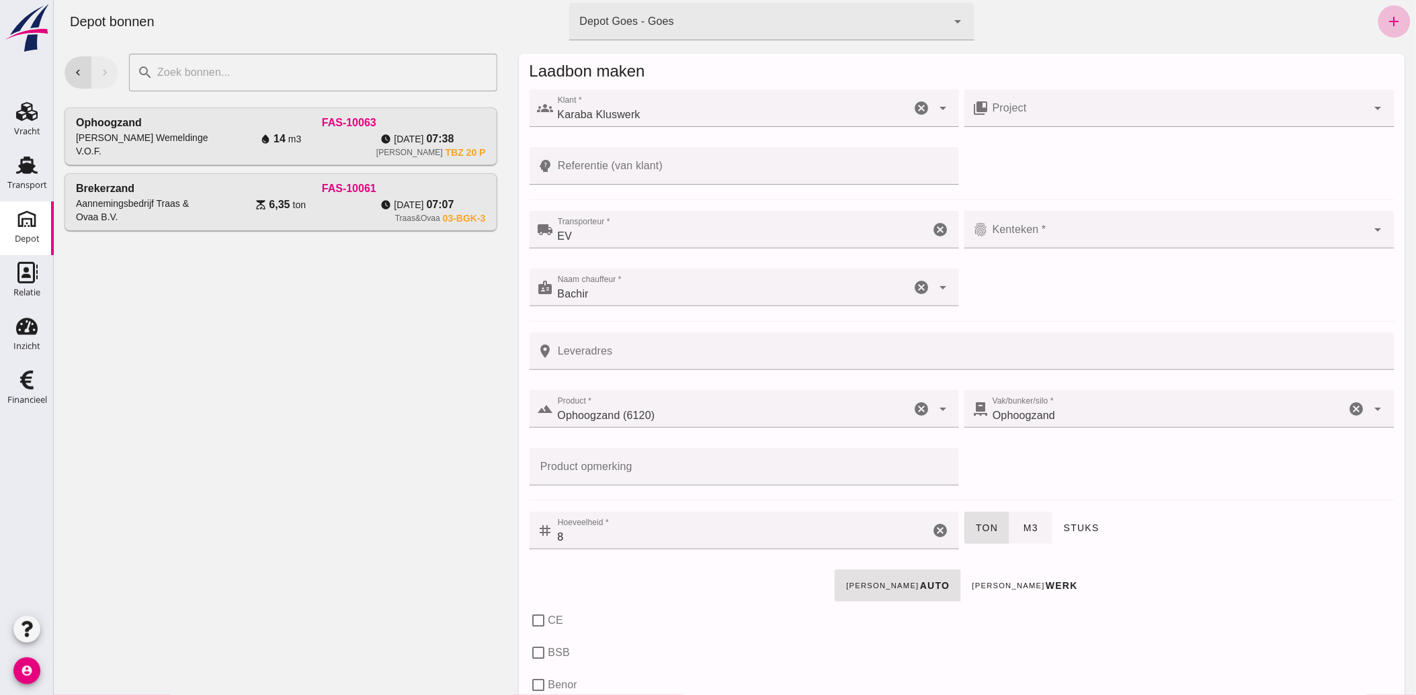
click span "m3"
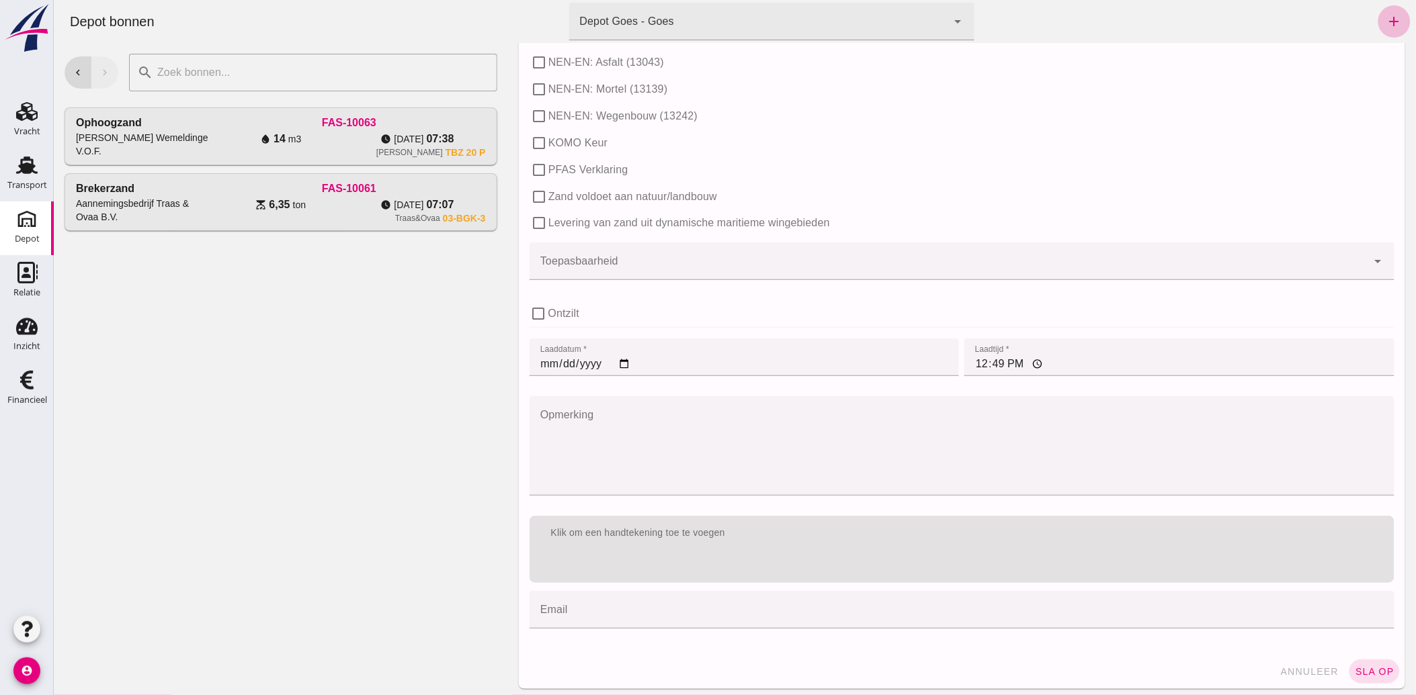
scroll to position [751, 0]
click span "sla op"
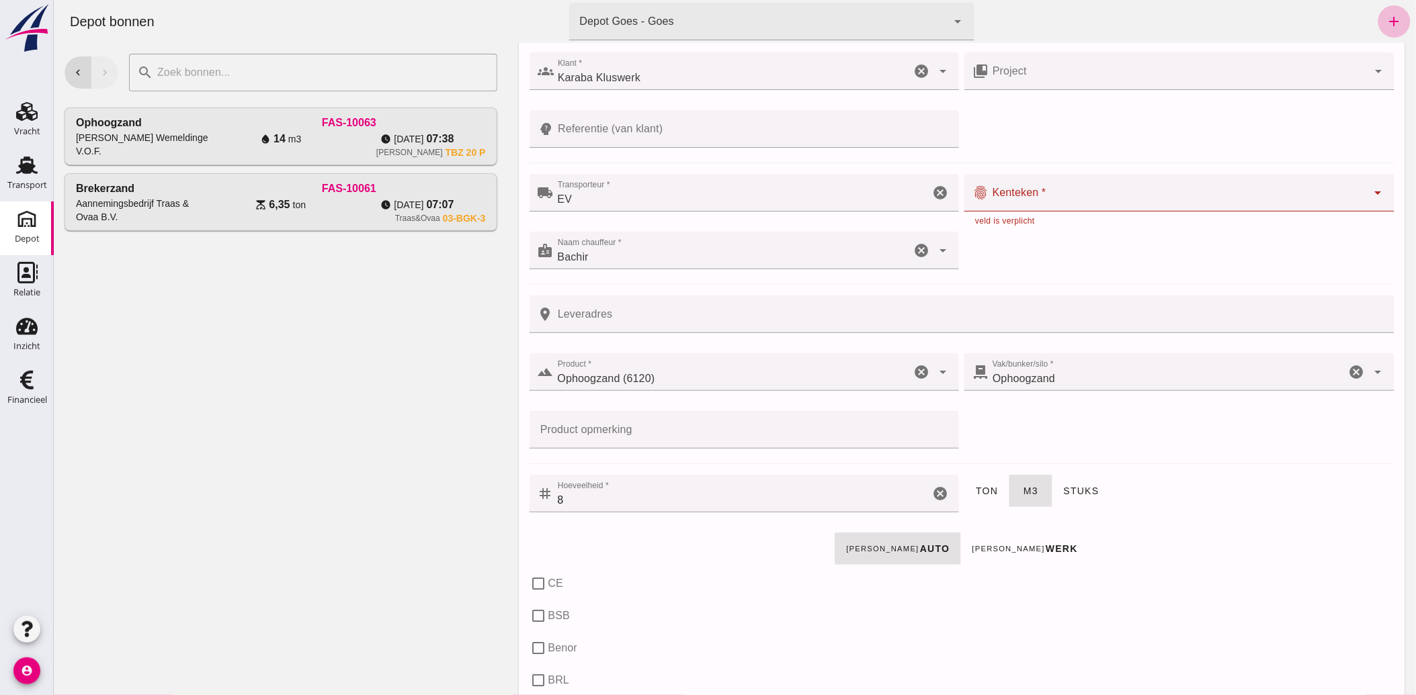
scroll to position [0, 0]
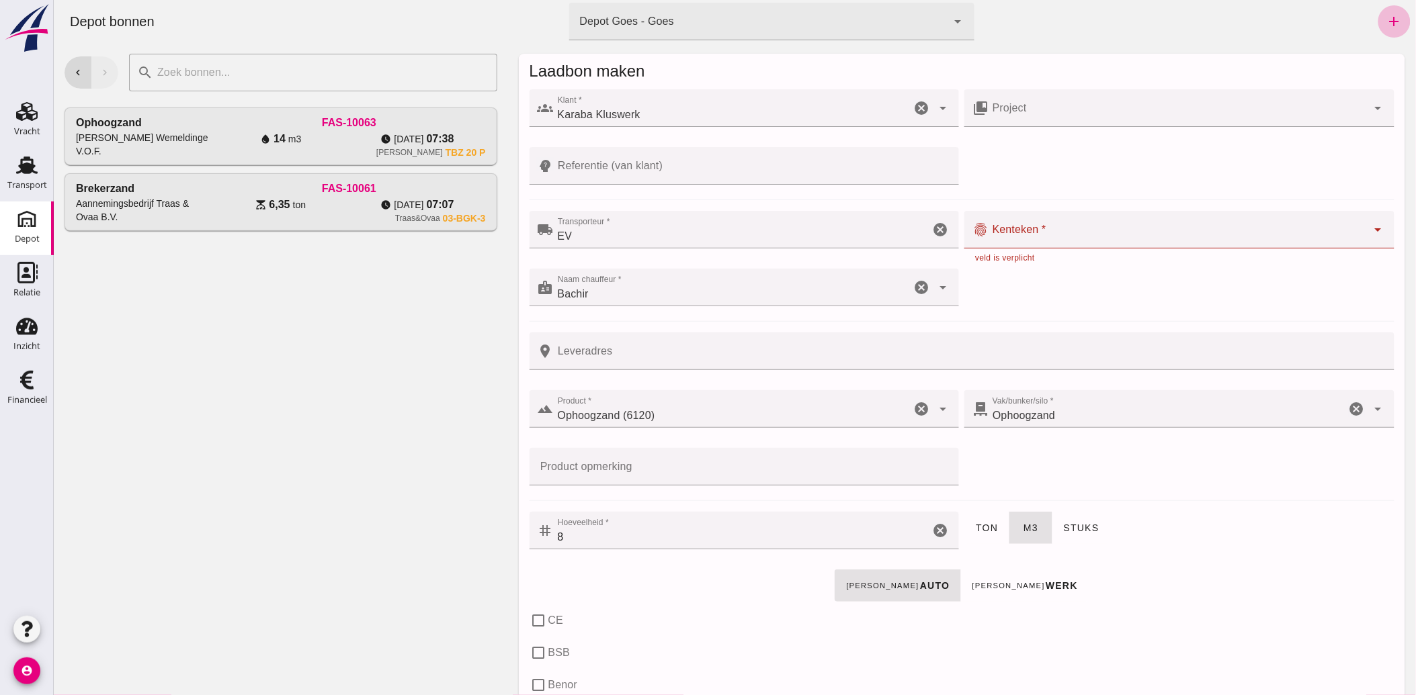
click input "Kenteken *"
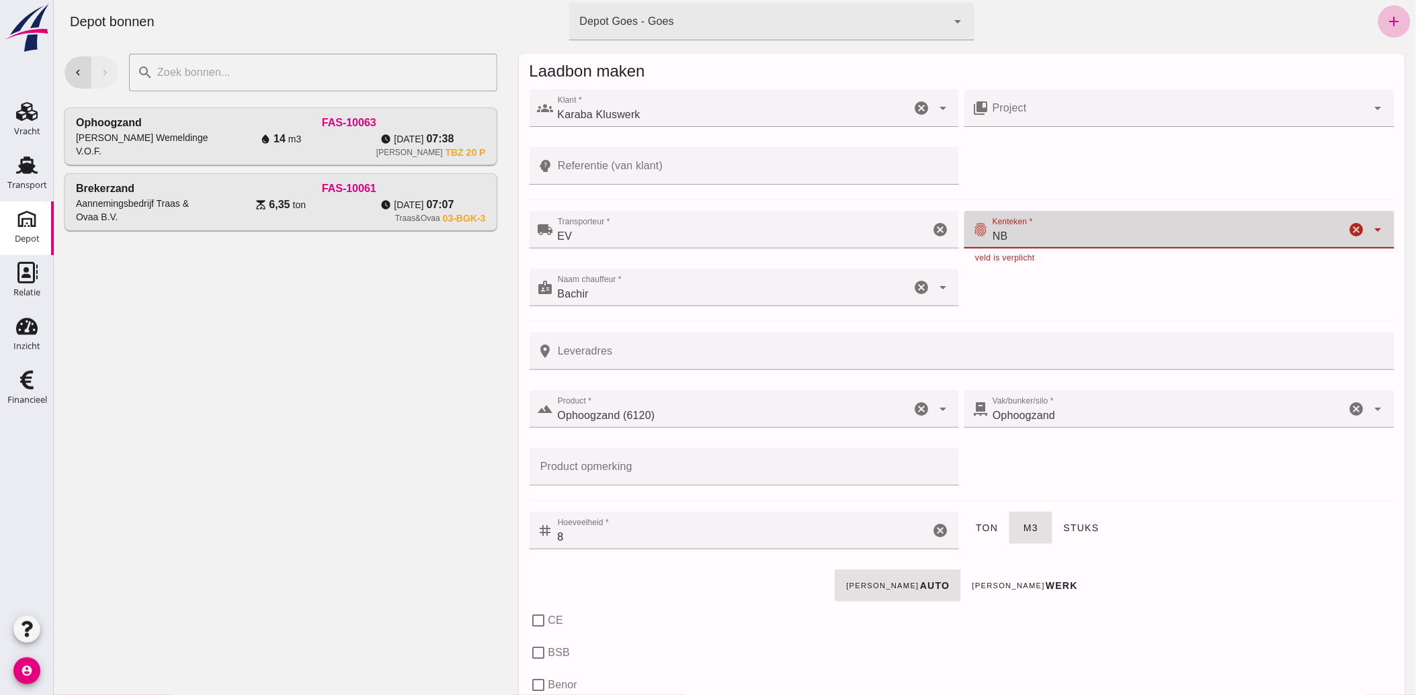
type input "NB"
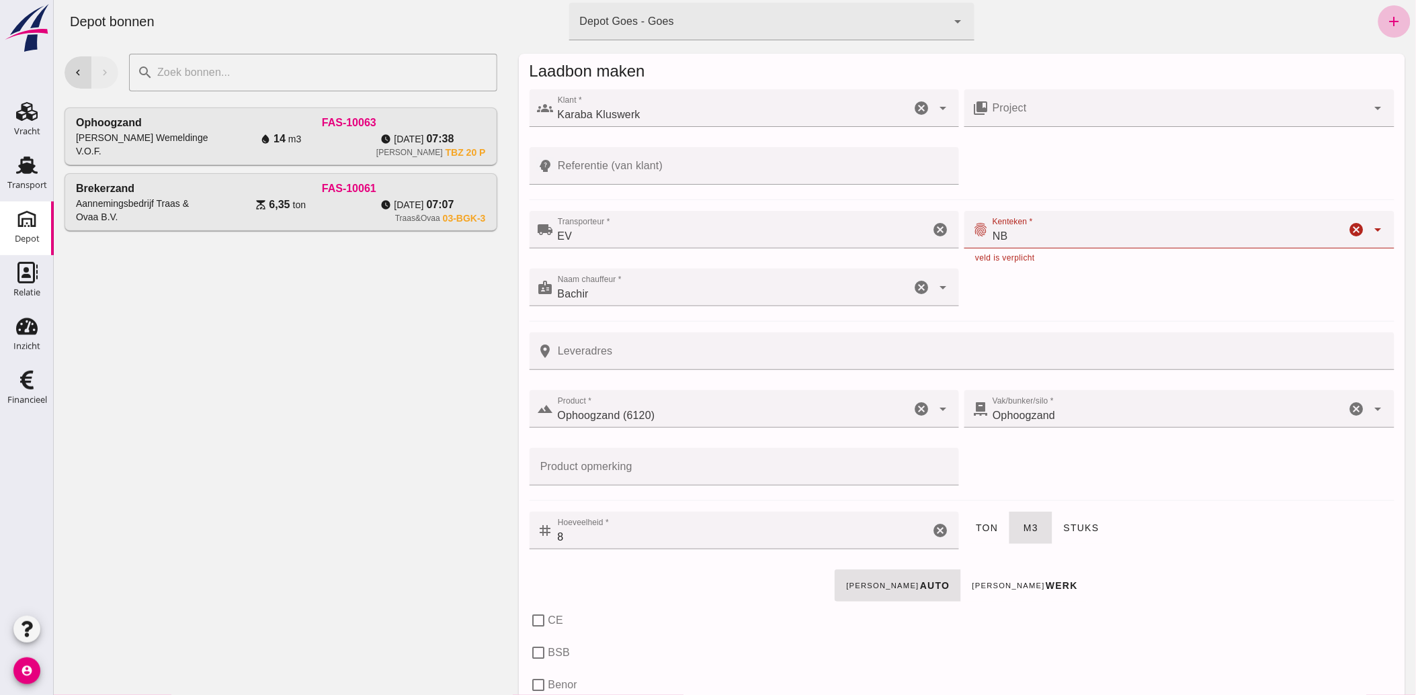
click at [1253, 555] on div "ton m3 stuks" at bounding box center [1178, 538] width 435 height 58
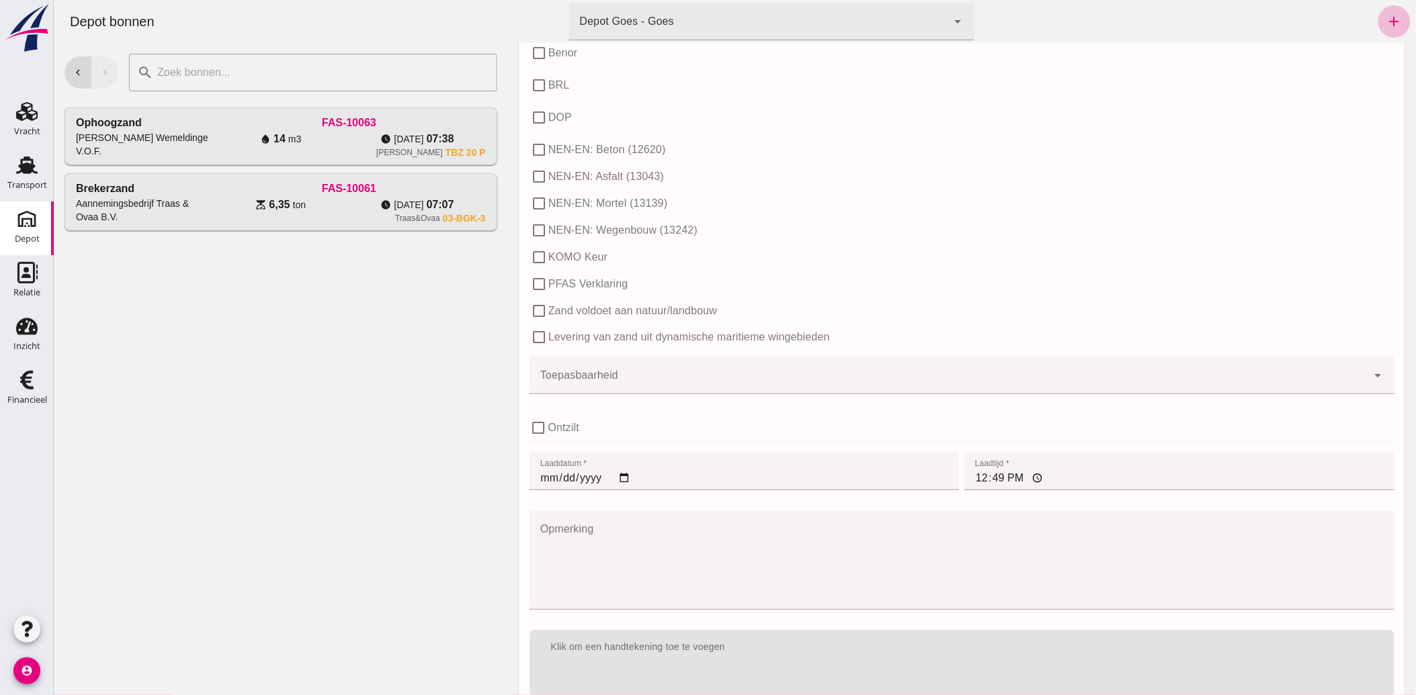
scroll to position [751, 0]
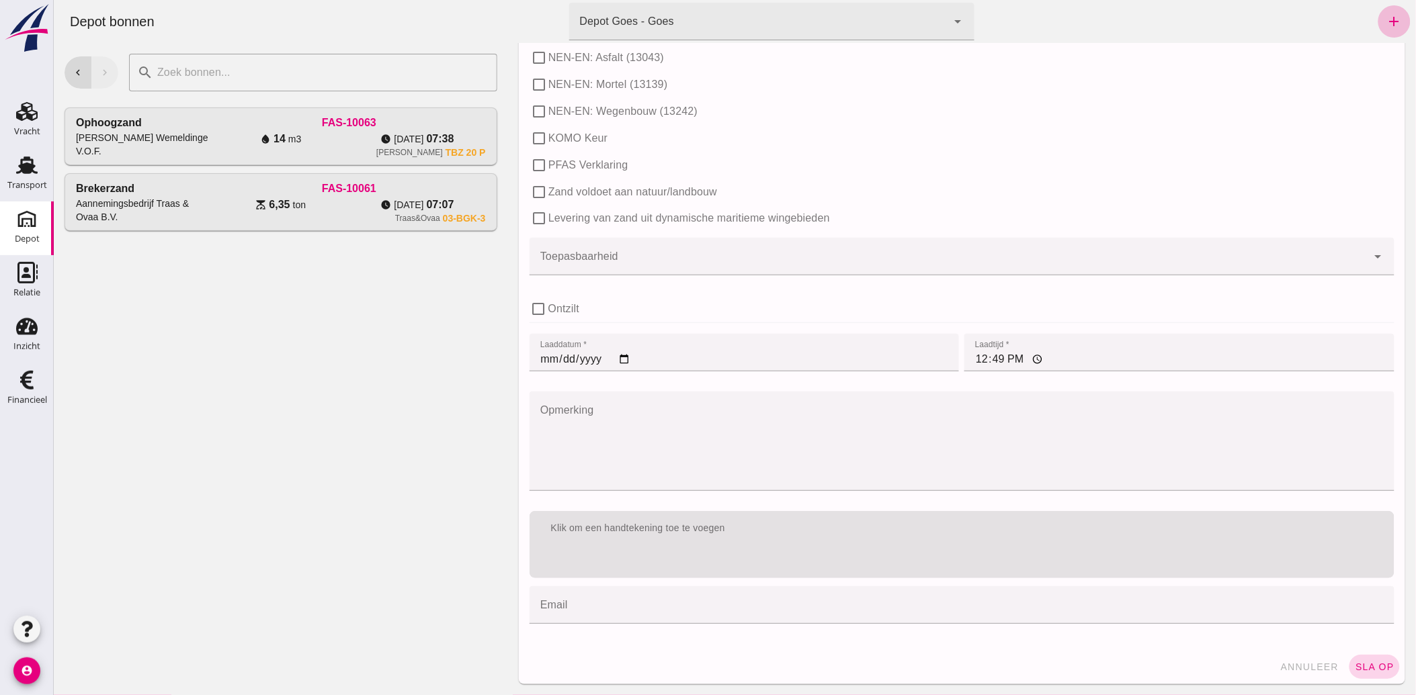
click button "sla op"
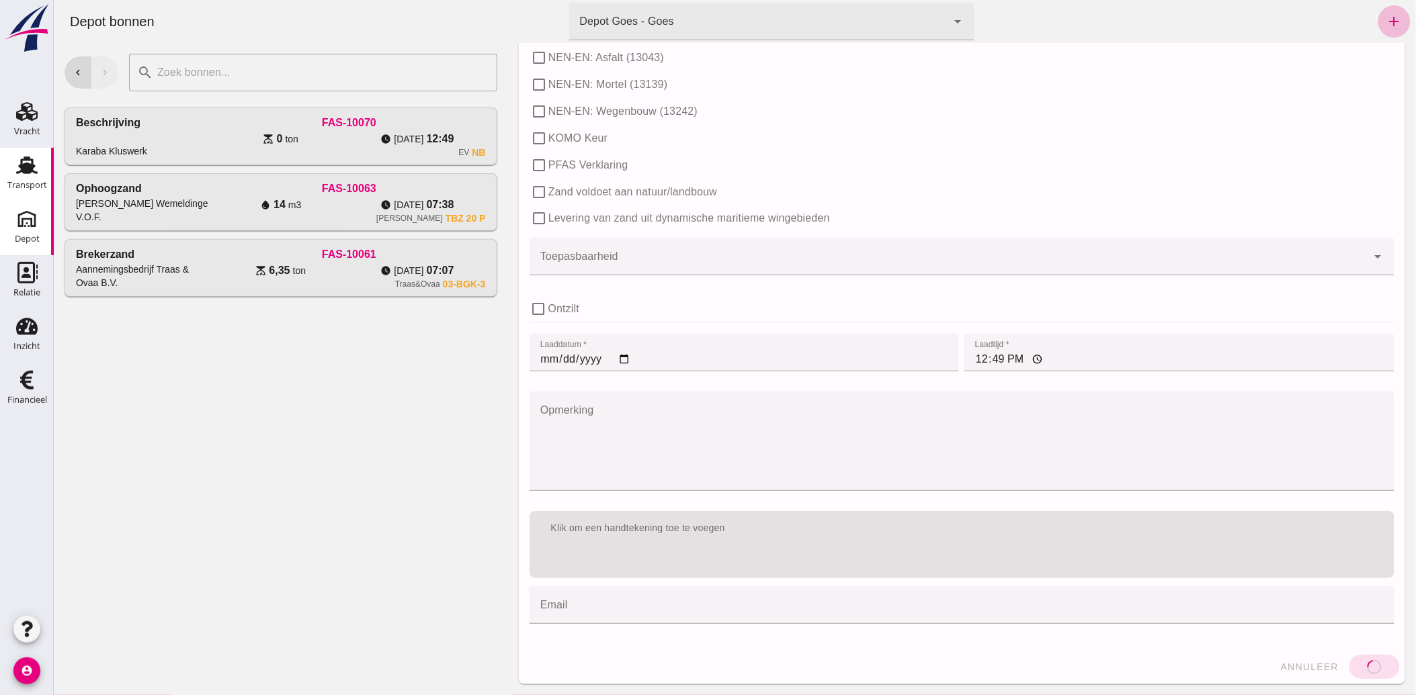
click at [28, 173] on icon "Transport" at bounding box center [27, 166] width 22 height 22
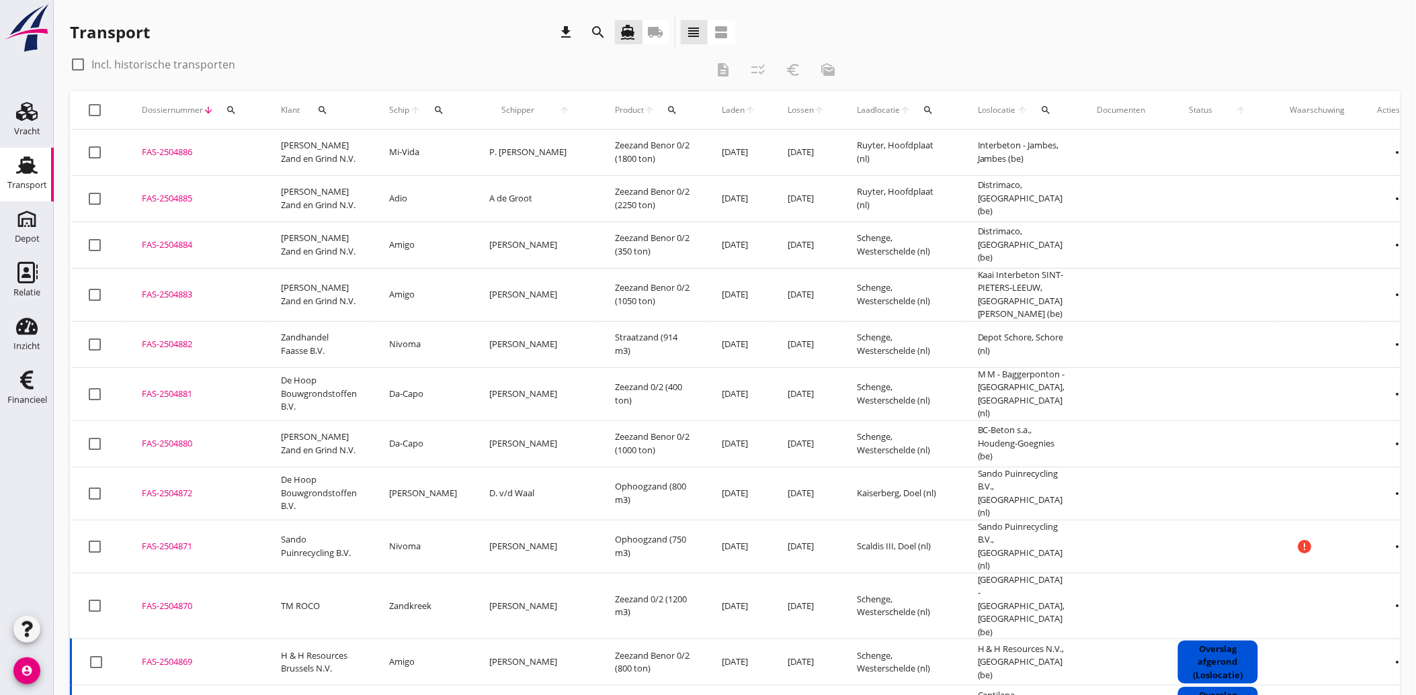
click at [661, 35] on icon "local_shipping" at bounding box center [656, 32] width 16 height 16
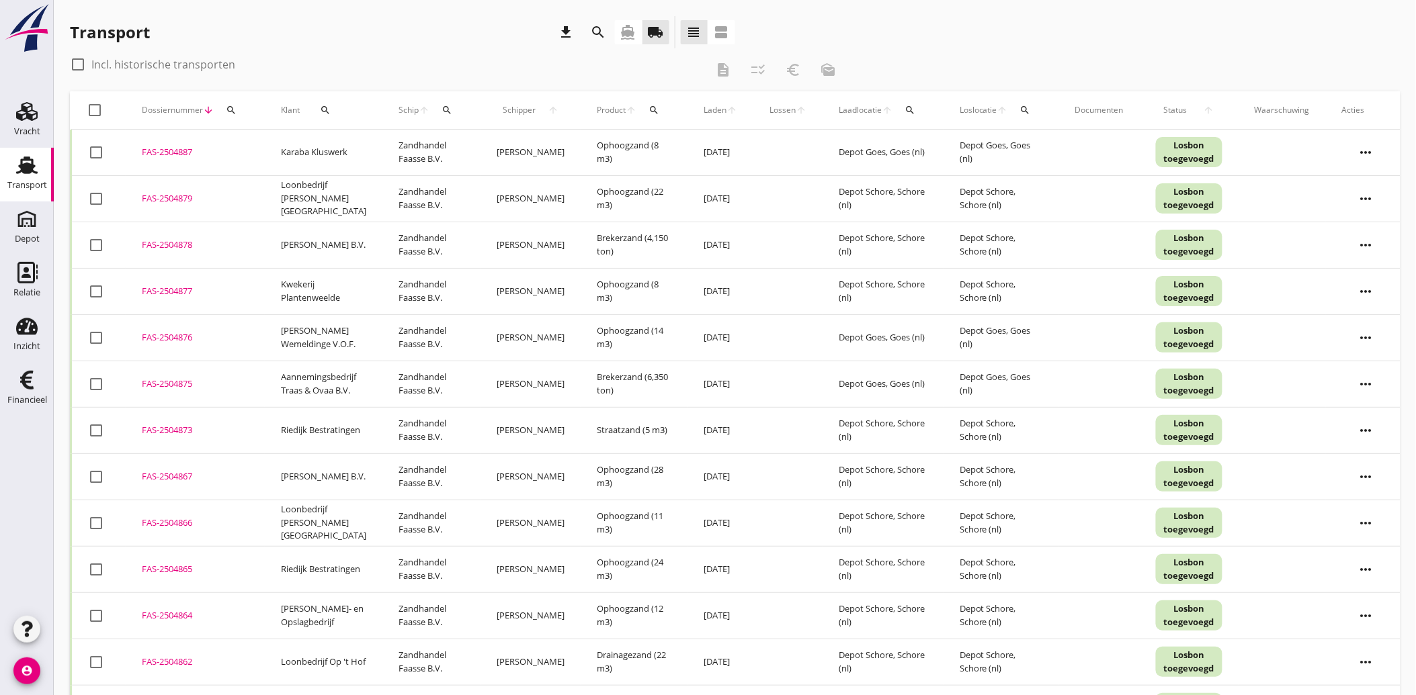
click at [98, 150] on div at bounding box center [96, 152] width 23 height 23
checkbox input "true"
click at [790, 69] on icon "euro_symbol" at bounding box center [793, 70] width 16 height 16
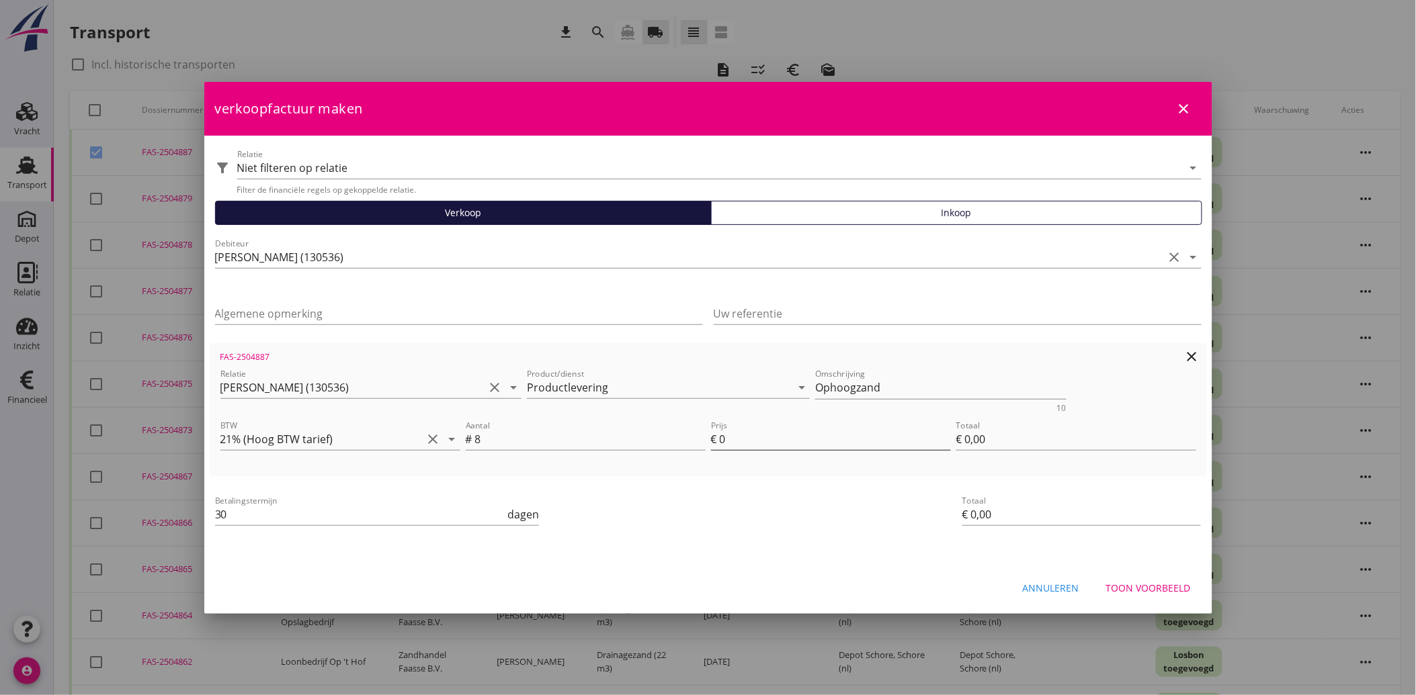
click at [718, 443] on div "€" at bounding box center [715, 439] width 9 height 16
drag, startPoint x: 731, startPoint y: 441, endPoint x: 714, endPoint y: 442, distance: 17.5
click at [714, 442] on div "Prijs € 0" at bounding box center [831, 440] width 240 height 22
type input "1"
type input "€ 8,00"
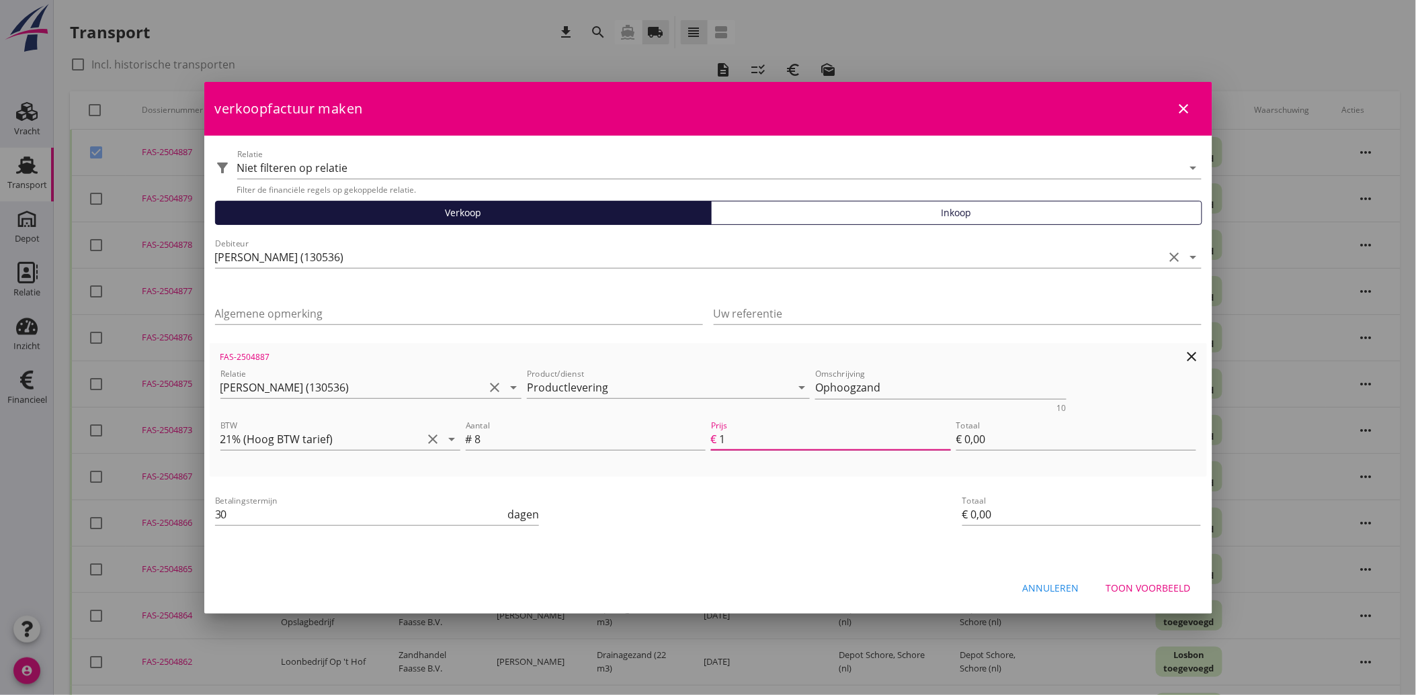
type input "€ 8,00"
type input "13"
type input "€ 104,00"
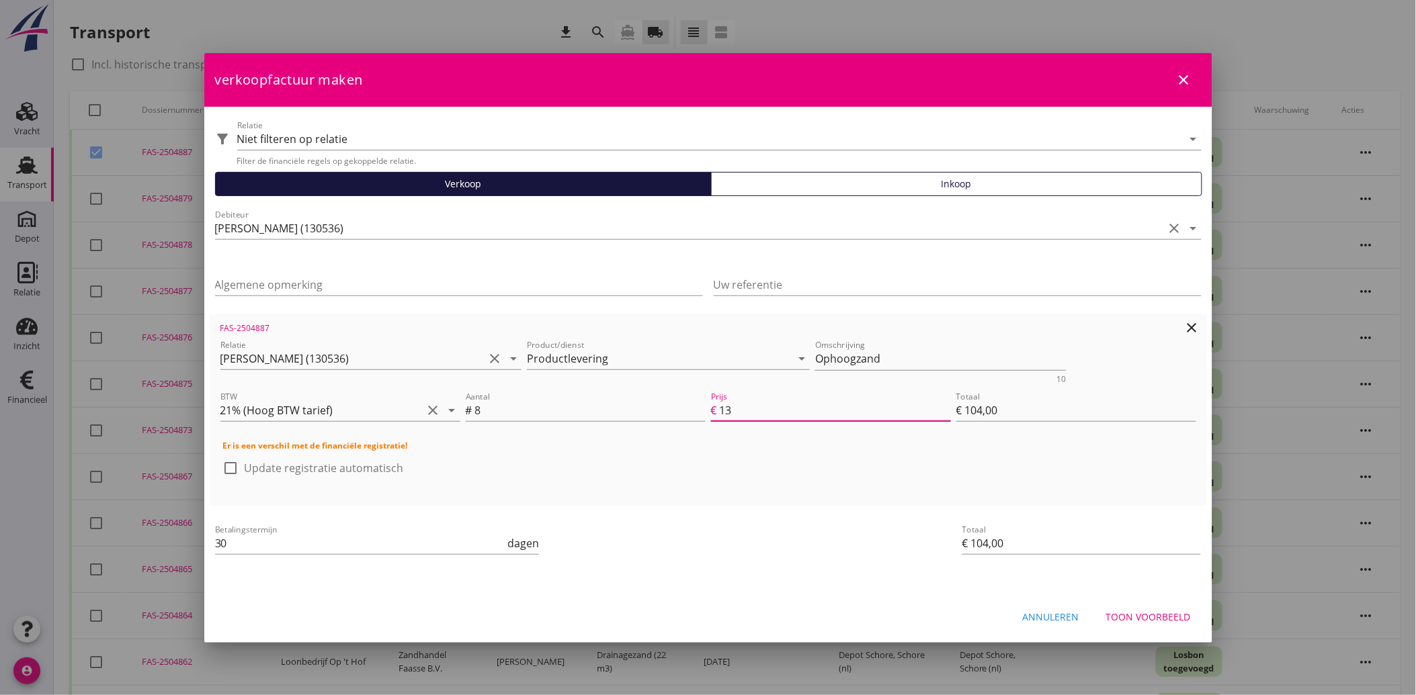
type input "13"
click at [855, 565] on div "Betalingstermijn 30 dagen" at bounding box center [541, 544] width 659 height 51
click at [1127, 619] on div "Toon voorbeeld" at bounding box center [1148, 617] width 85 height 14
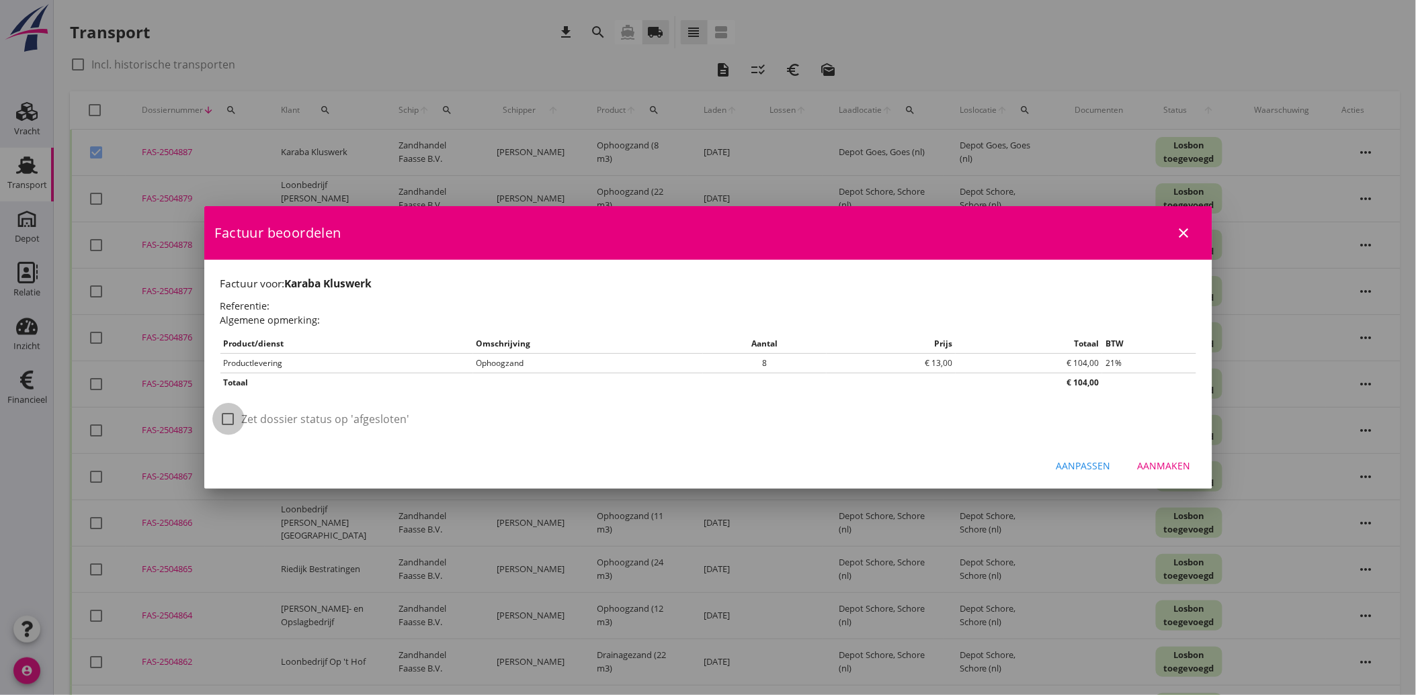
click at [225, 417] on div at bounding box center [228, 419] width 23 height 23
checkbox input "true"
click at [1164, 460] on div "Aanmaken" at bounding box center [1164, 466] width 53 height 14
checkbox input "false"
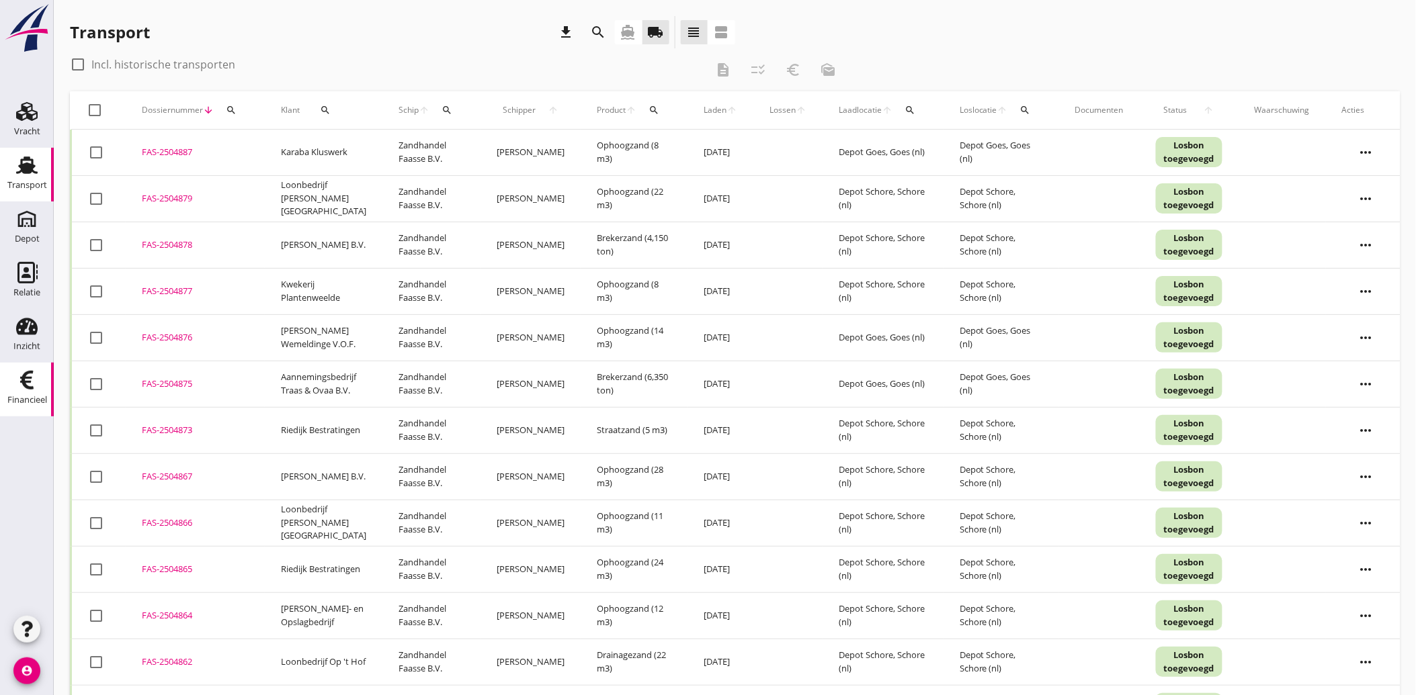
click at [24, 390] on icon "Financieel" at bounding box center [27, 381] width 22 height 22
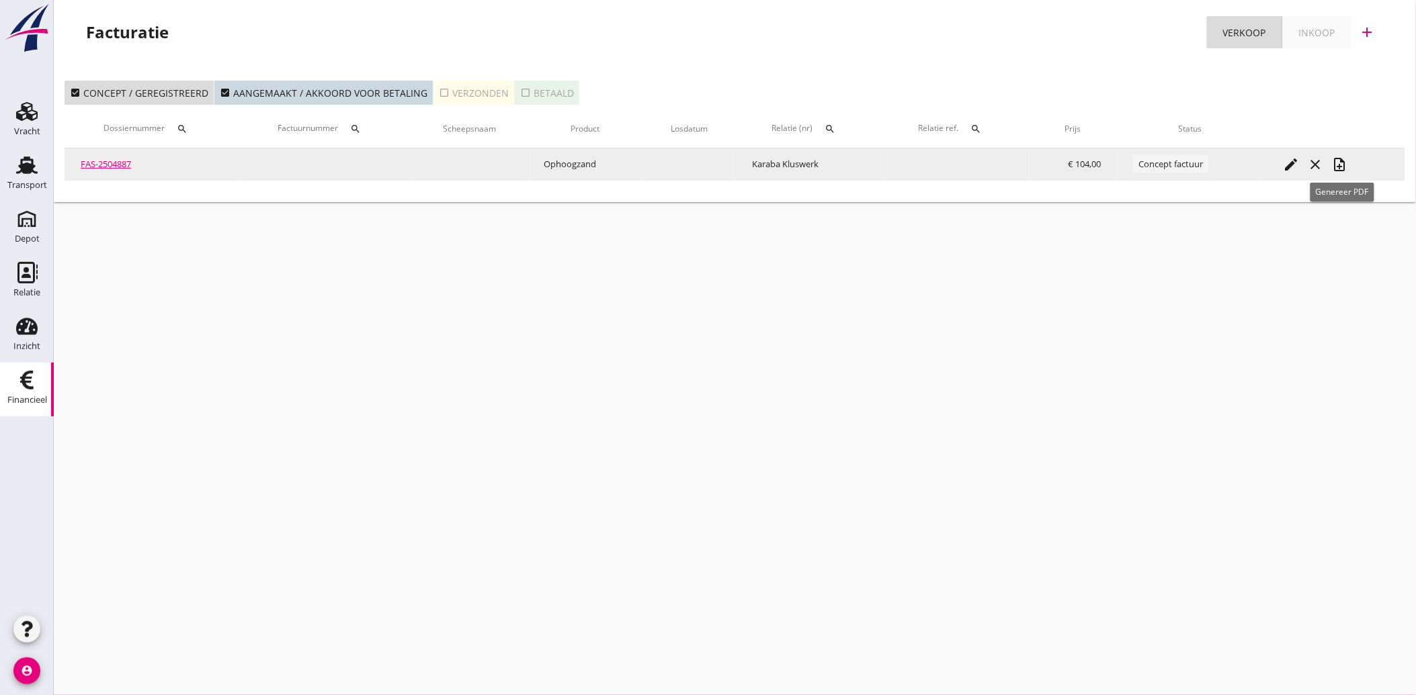
click at [1340, 165] on icon "note_add" at bounding box center [1339, 165] width 16 height 16
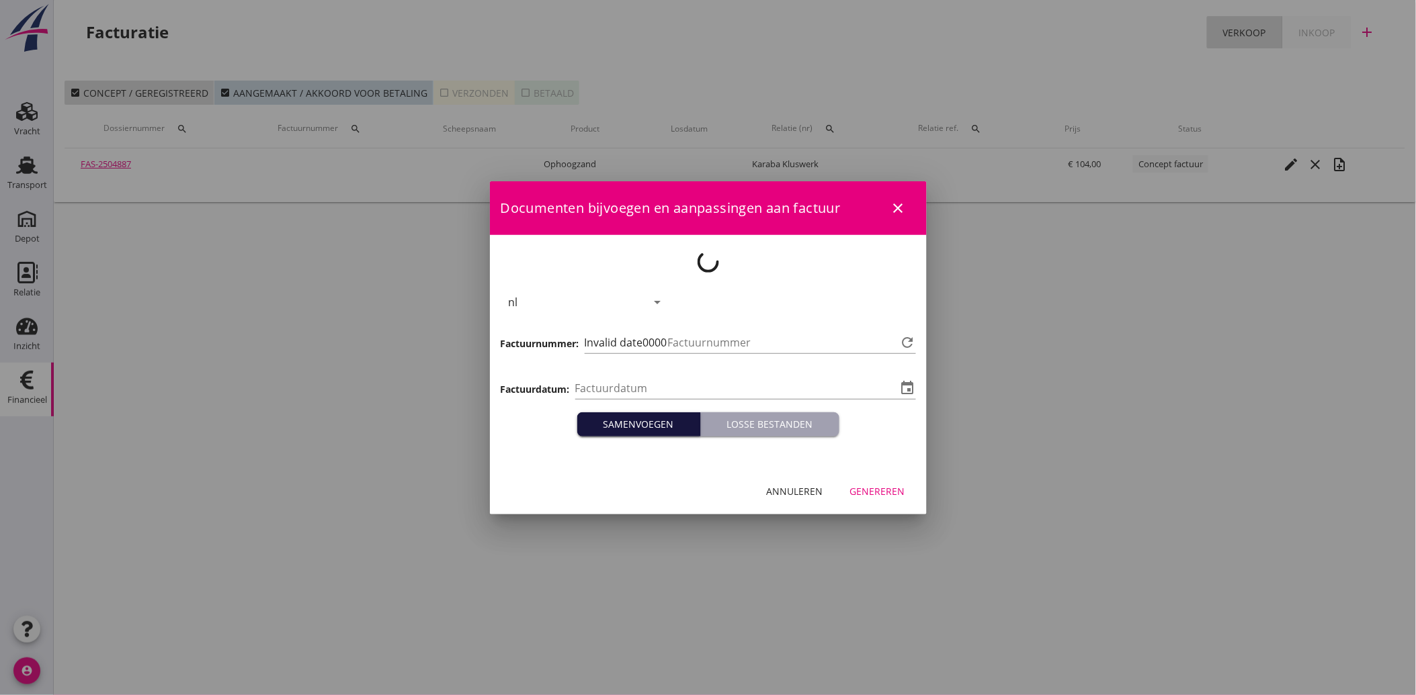
type input "[DATE]"
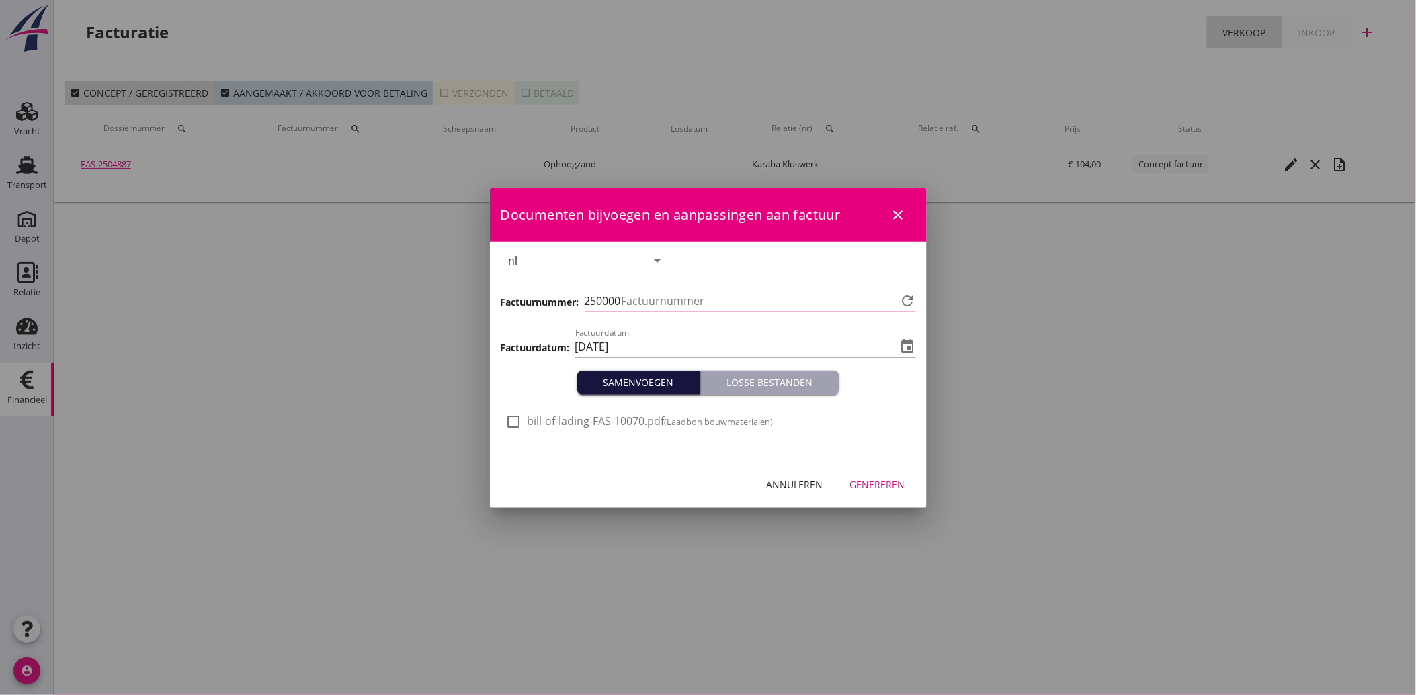
type input "3479"
click at [522, 418] on div at bounding box center [514, 422] width 23 height 23
checkbox input "true"
click at [870, 488] on div "Genereren" at bounding box center [877, 485] width 55 height 14
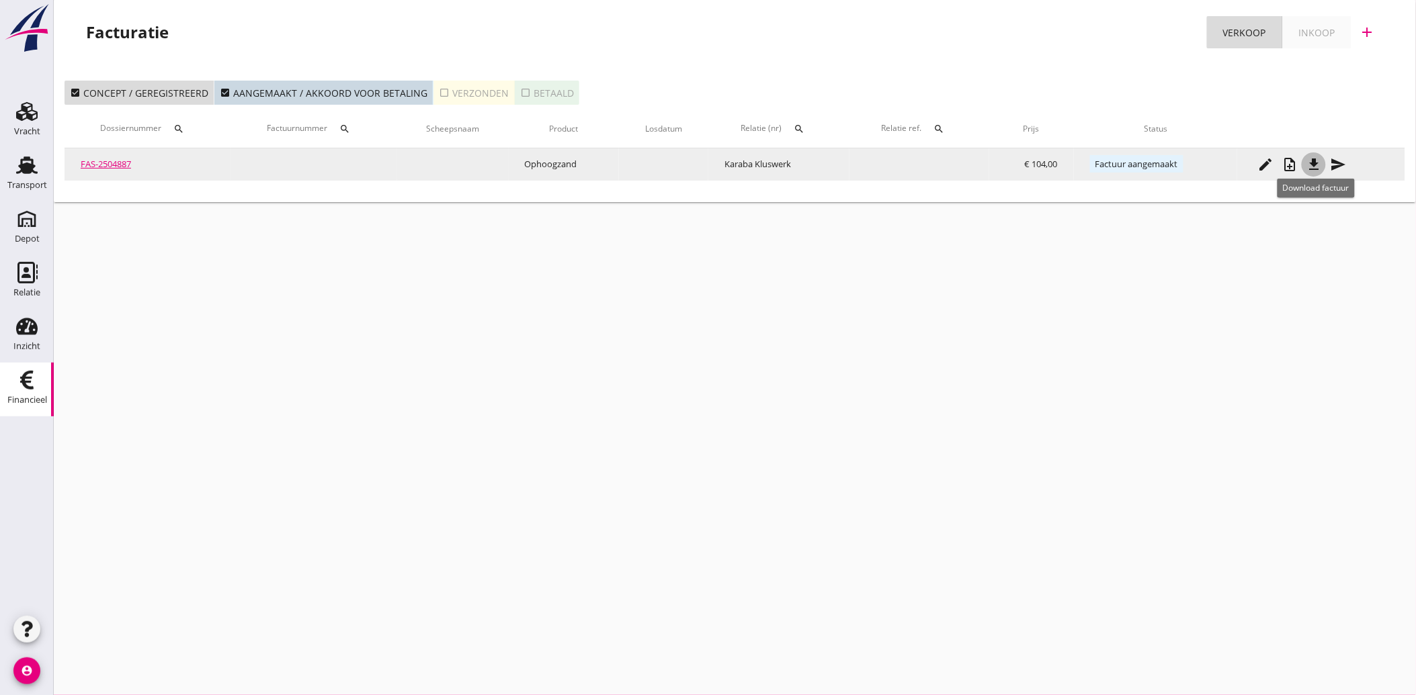
click at [1314, 162] on icon "file_download" at bounding box center [1314, 165] width 16 height 16
click at [1336, 165] on icon "send" at bounding box center [1338, 165] width 16 height 16
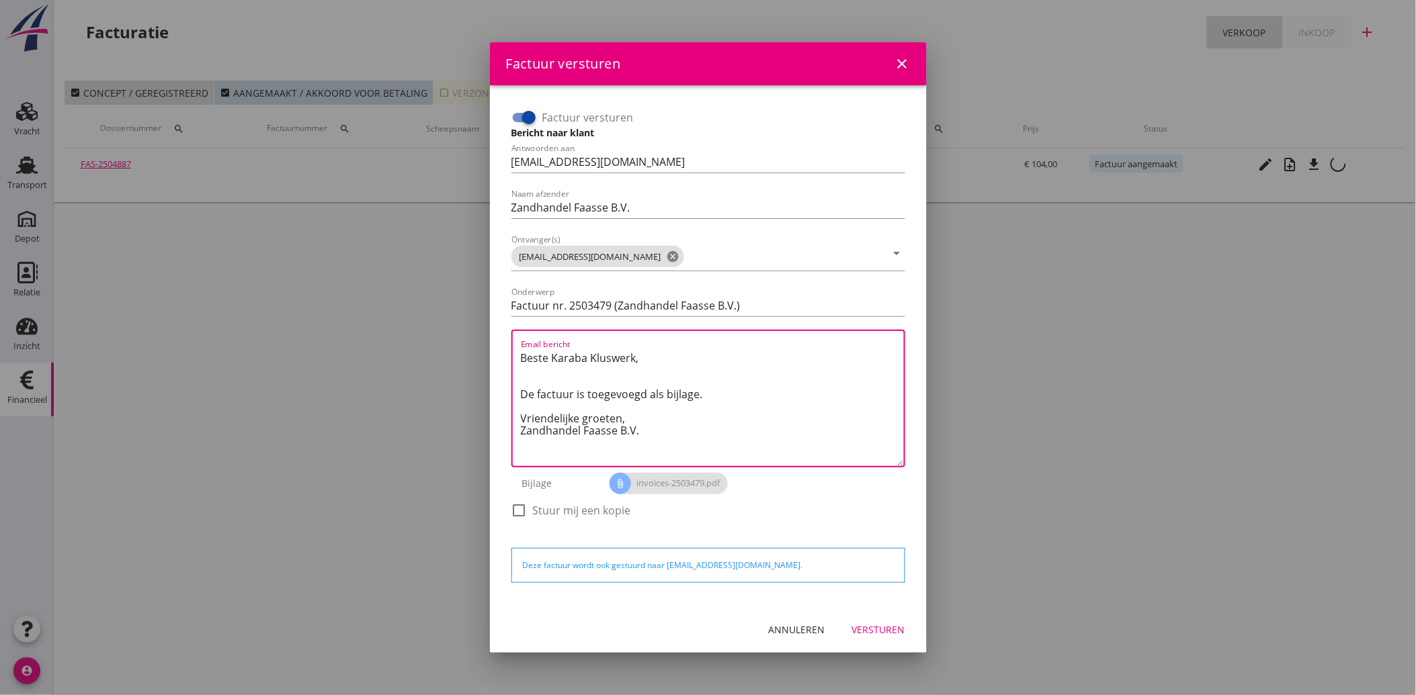
drag, startPoint x: 652, startPoint y: 439, endPoint x: 587, endPoint y: 374, distance: 91.2
click at [507, 355] on div "Factuur versturen Bericht naar klant Antwoorden aan [EMAIL_ADDRESS][DOMAIN_NAME…" at bounding box center [708, 320] width 404 height 438
paste textarea "Geachte heer/mevrouw, Hierbij zenden wij u onze factuur i.v.m. de door ons aan …"
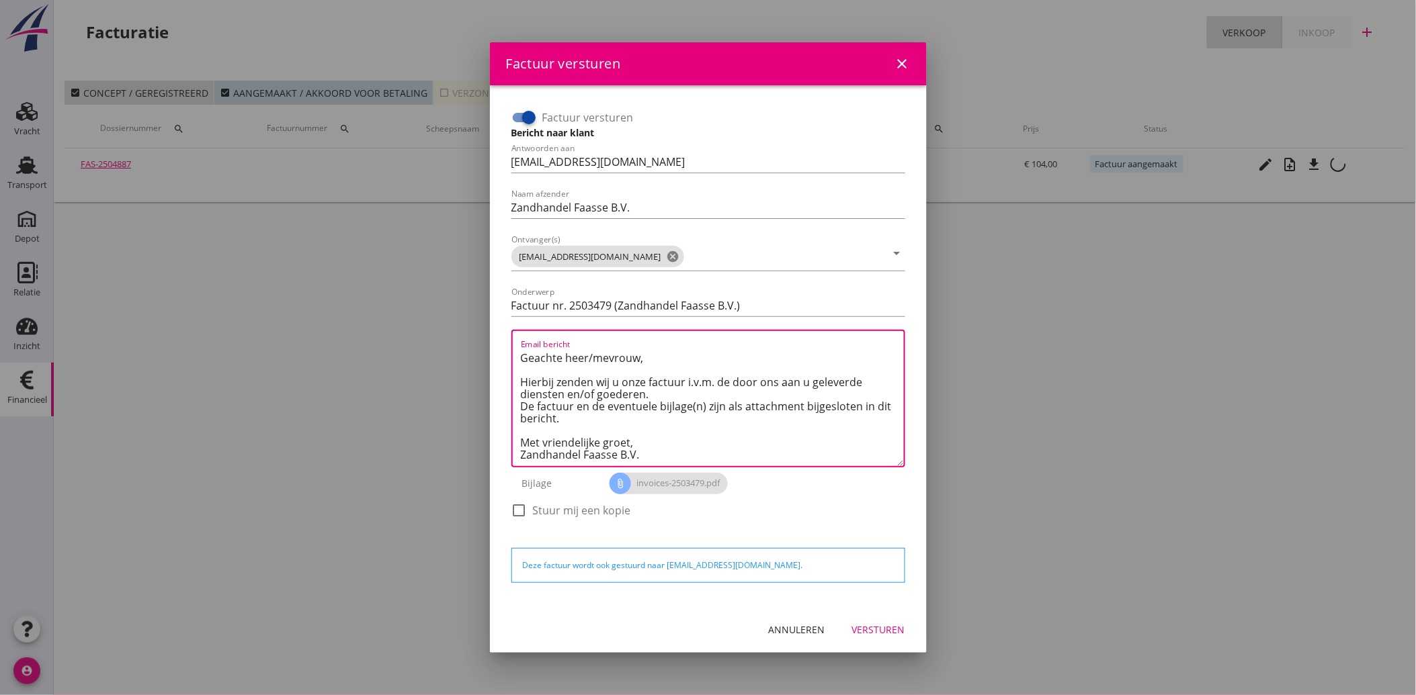
scroll to position [8, 0]
type textarea "Geachte heer/mevrouw, Hierbij zenden wij u onze factuur i.v.m. de door ons aan …"
click at [820, 513] on div "check_box_outline_blank Stuur mij een kopie" at bounding box center [708, 517] width 394 height 35
click at [869, 628] on div "Versturen" at bounding box center [878, 630] width 53 height 14
